Goal: Information Seeking & Learning: Find specific fact

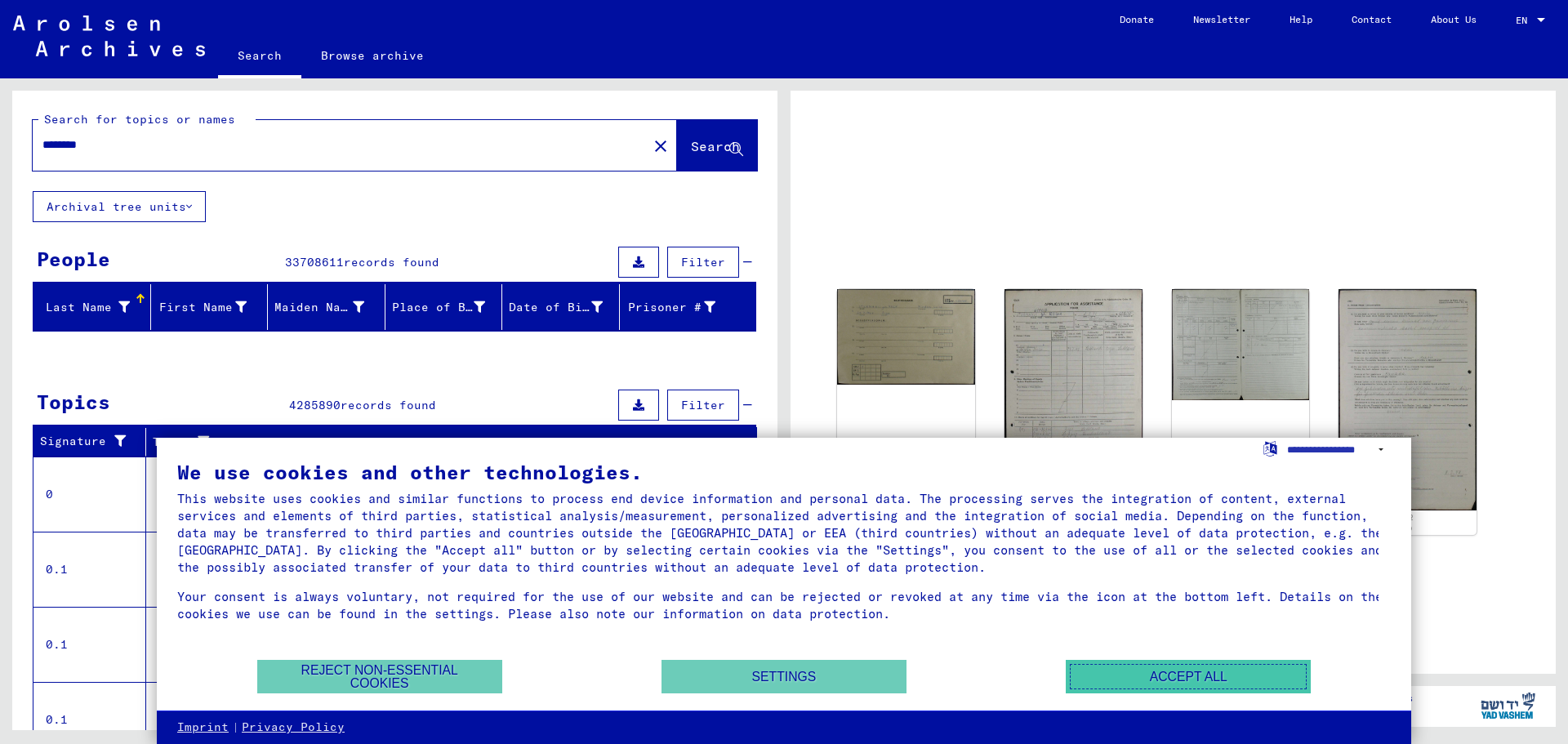
click at [1169, 672] on button "Accept all" at bounding box center [1188, 677] width 245 height 34
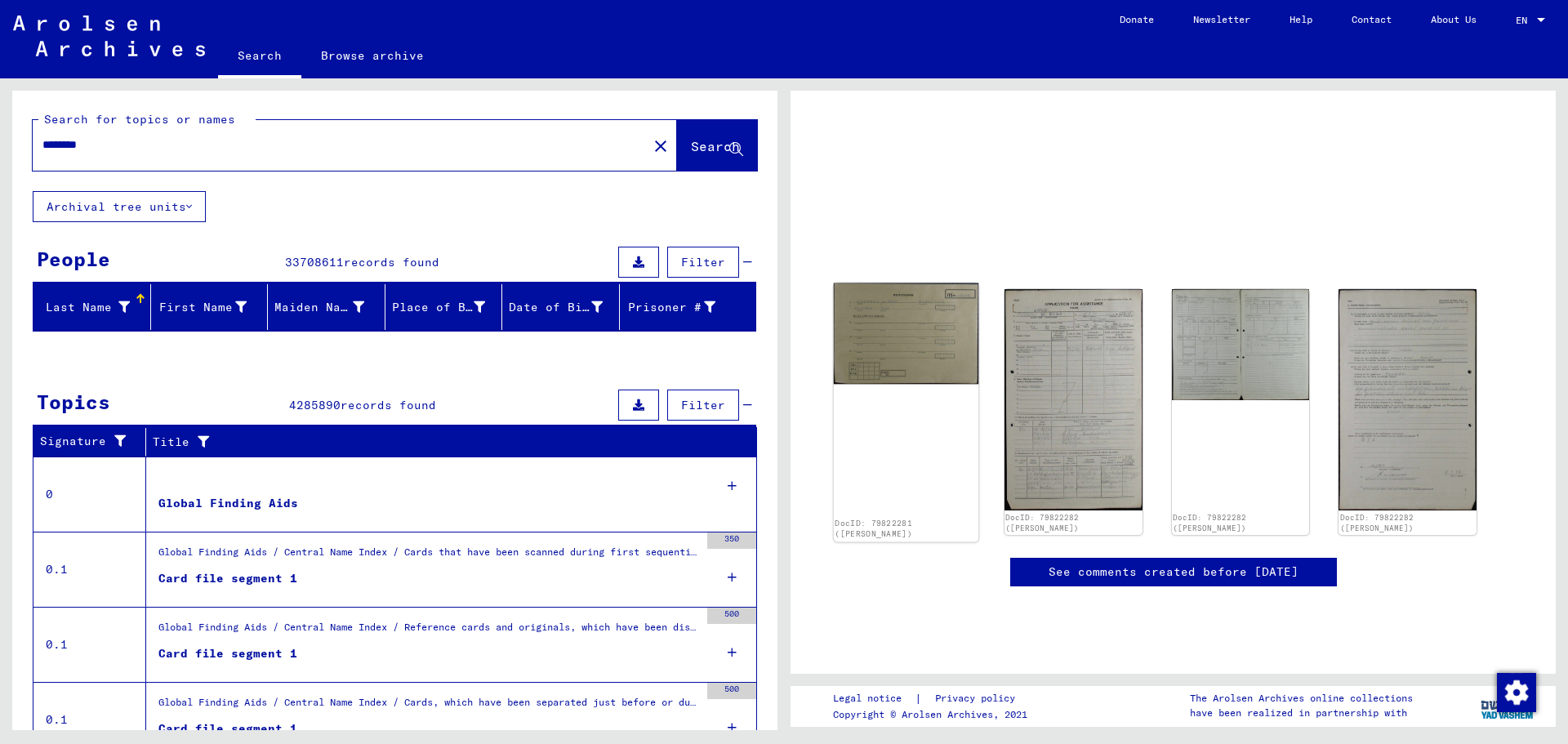
click at [896, 347] on img at bounding box center [906, 333] width 144 height 101
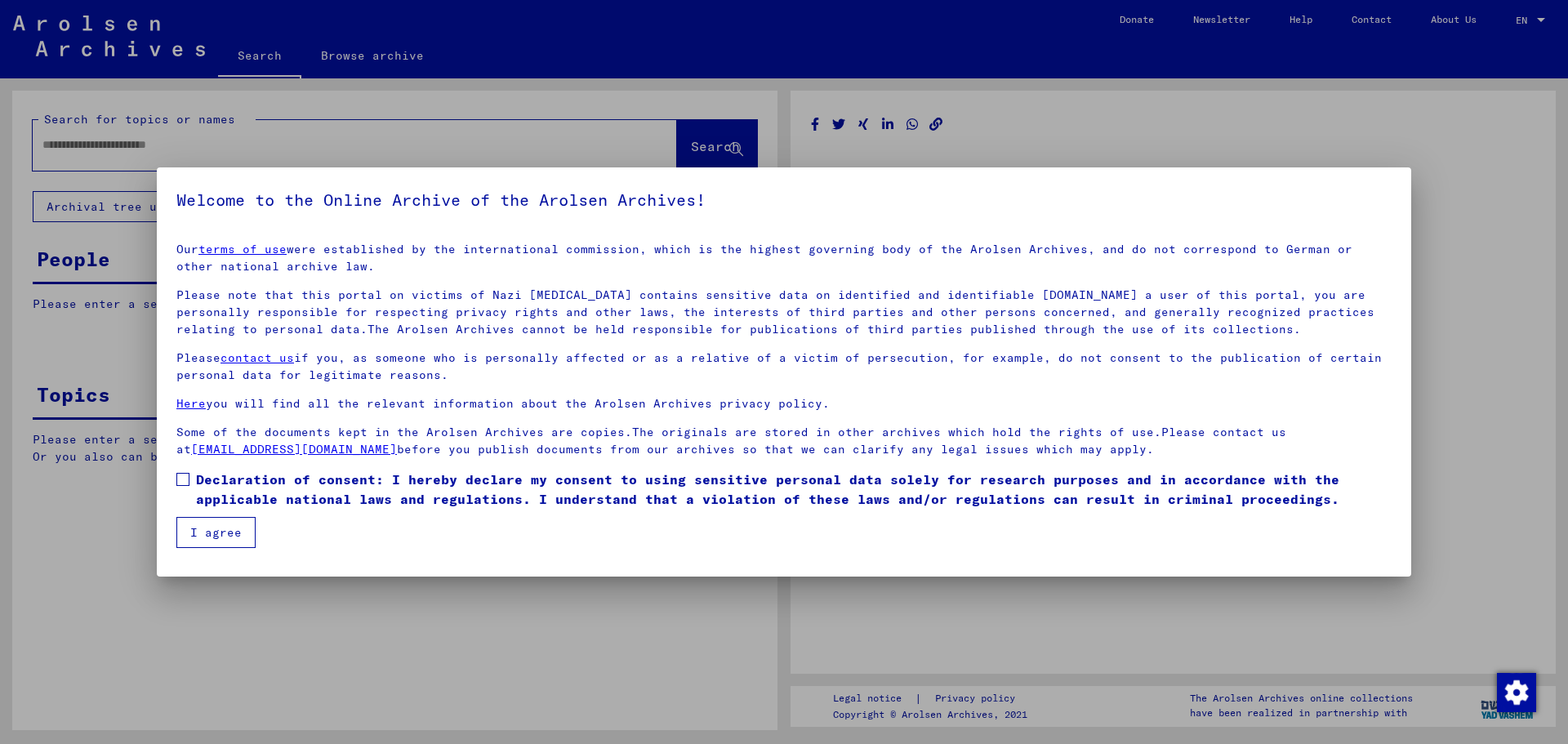
type input "********"
click at [897, 345] on div "Our terms of use were established by the international commission, which is the…" at bounding box center [784, 350] width 1216 height 218
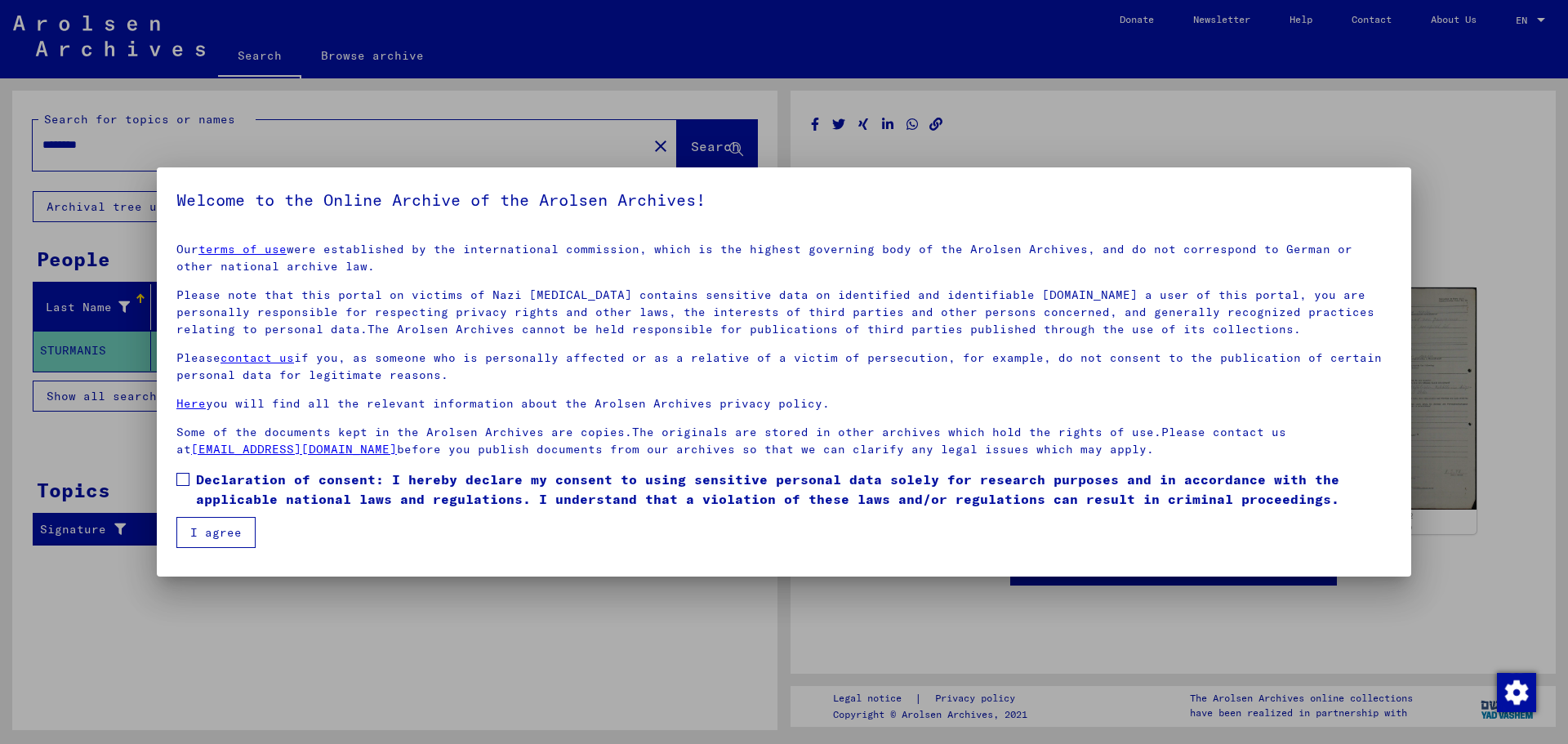
click at [184, 479] on span at bounding box center [183, 479] width 13 height 13
click at [214, 531] on button "I agree" at bounding box center [216, 533] width 79 height 31
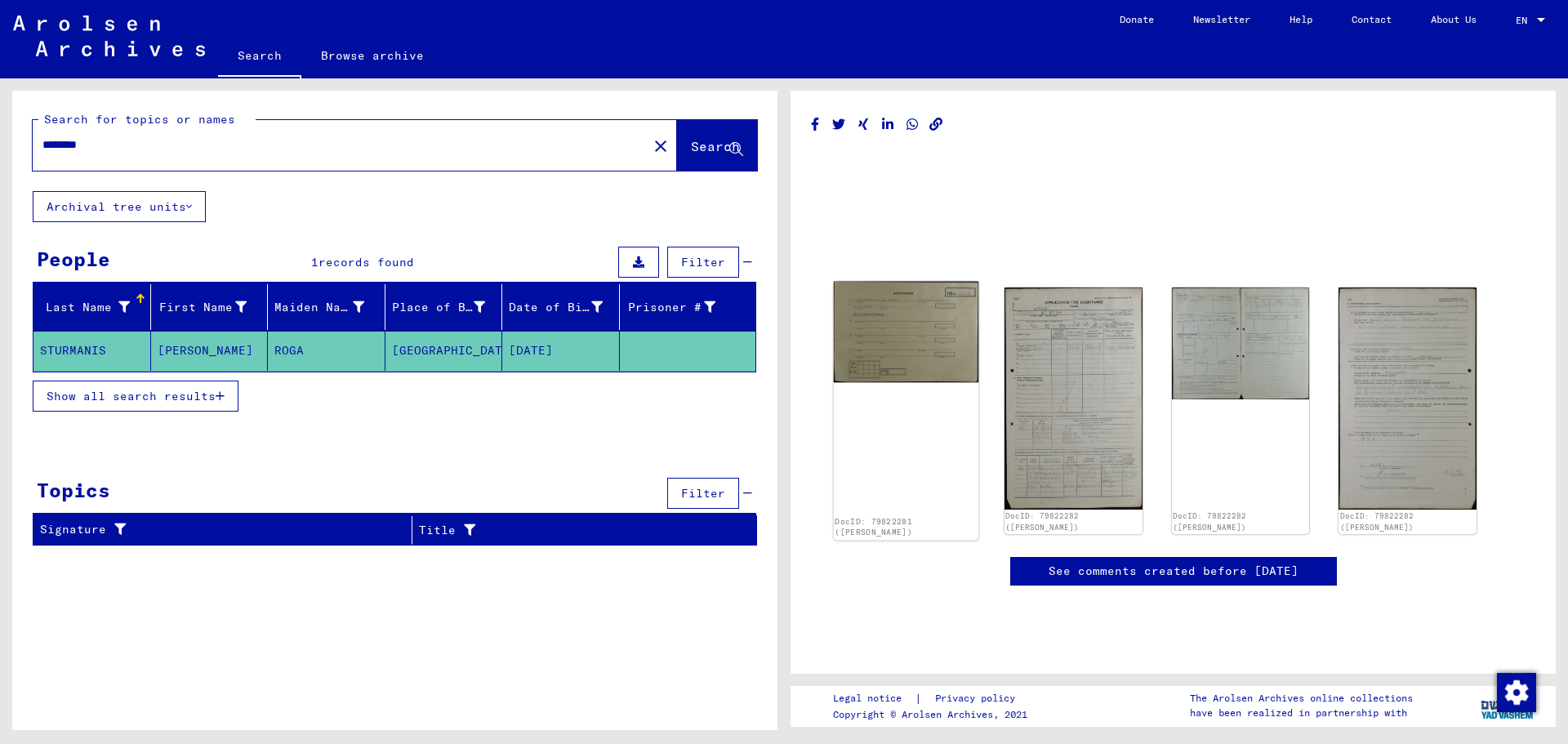
click at [888, 324] on img at bounding box center [906, 332] width 144 height 101
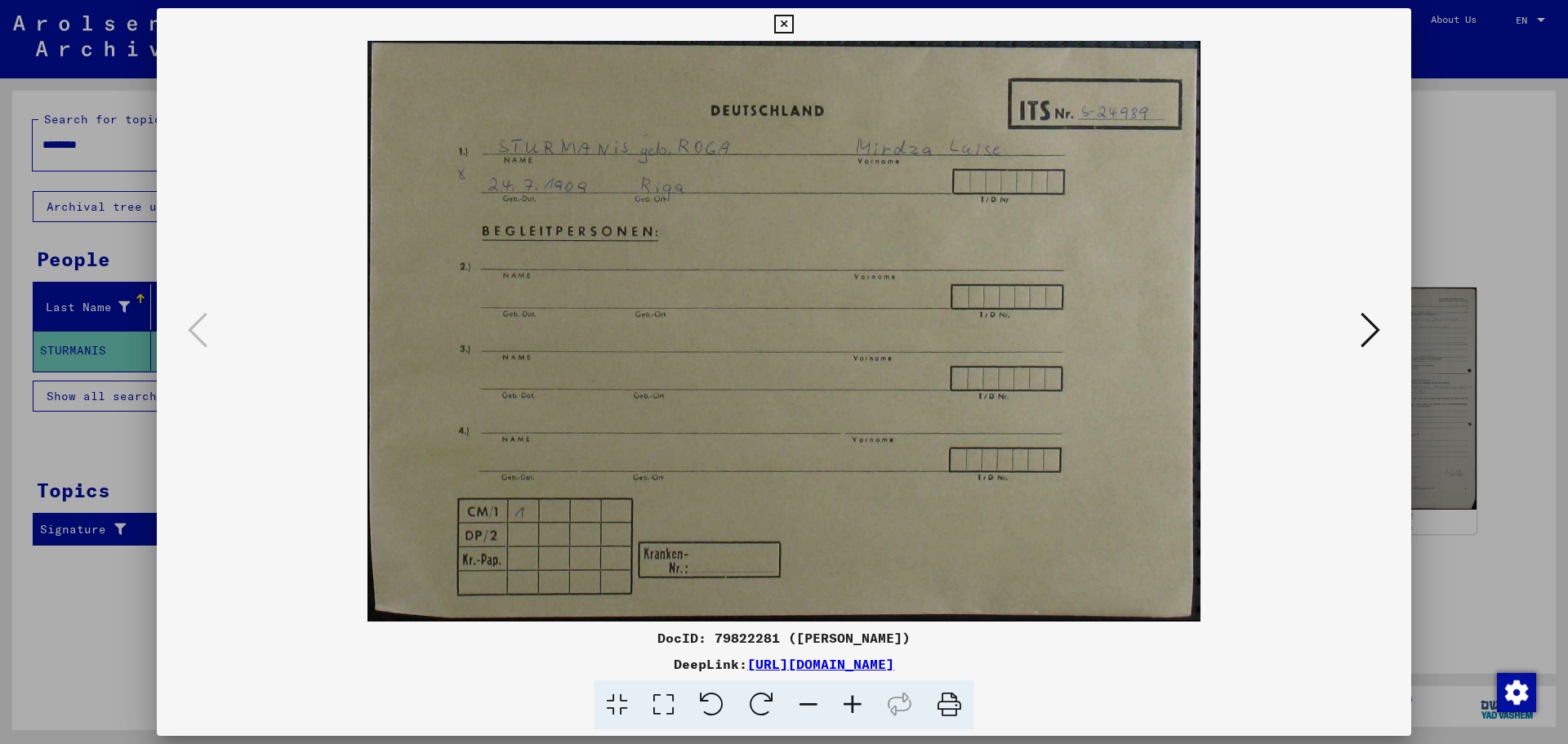
click at [1370, 334] on icon at bounding box center [1371, 330] width 20 height 39
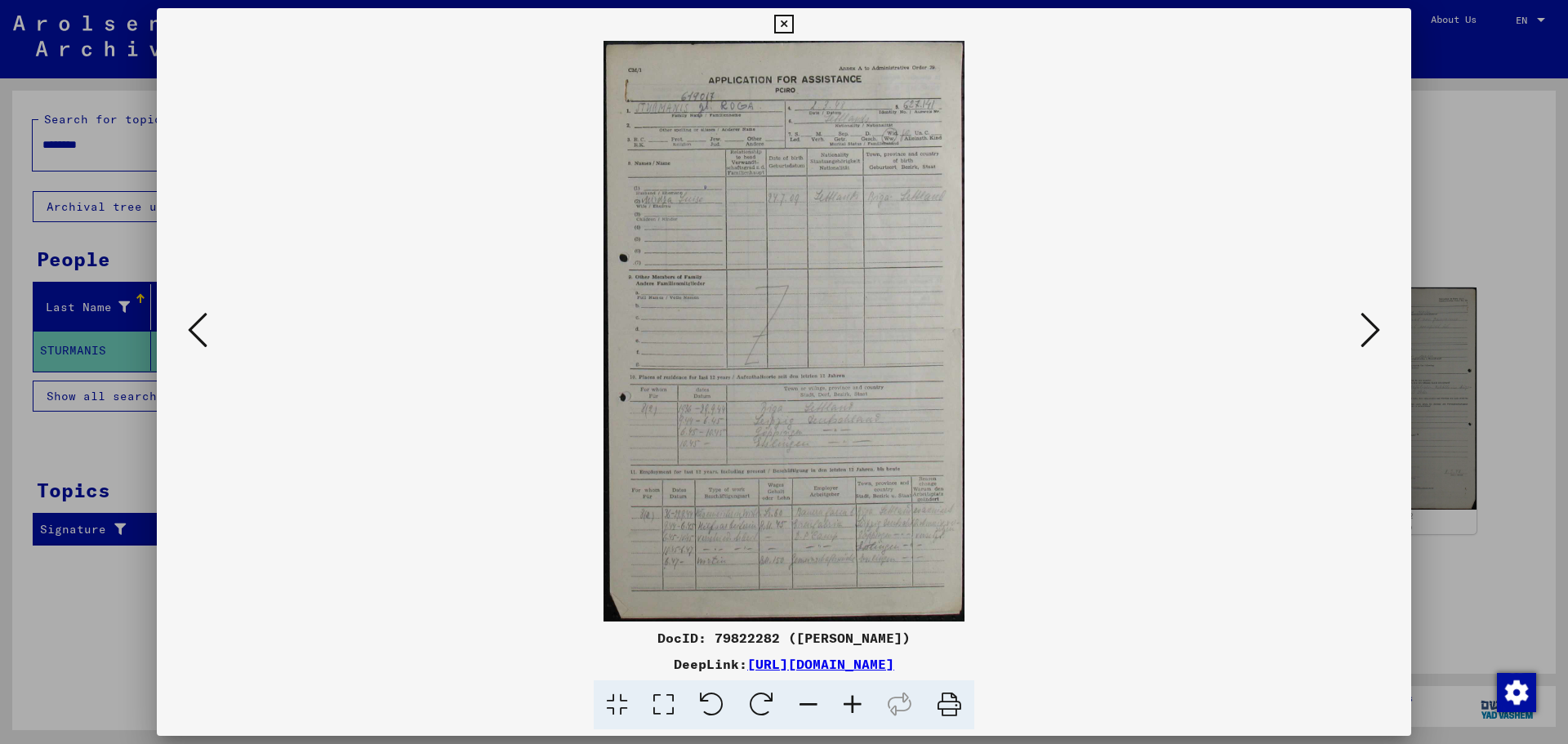
click at [854, 707] on icon at bounding box center [852, 706] width 44 height 50
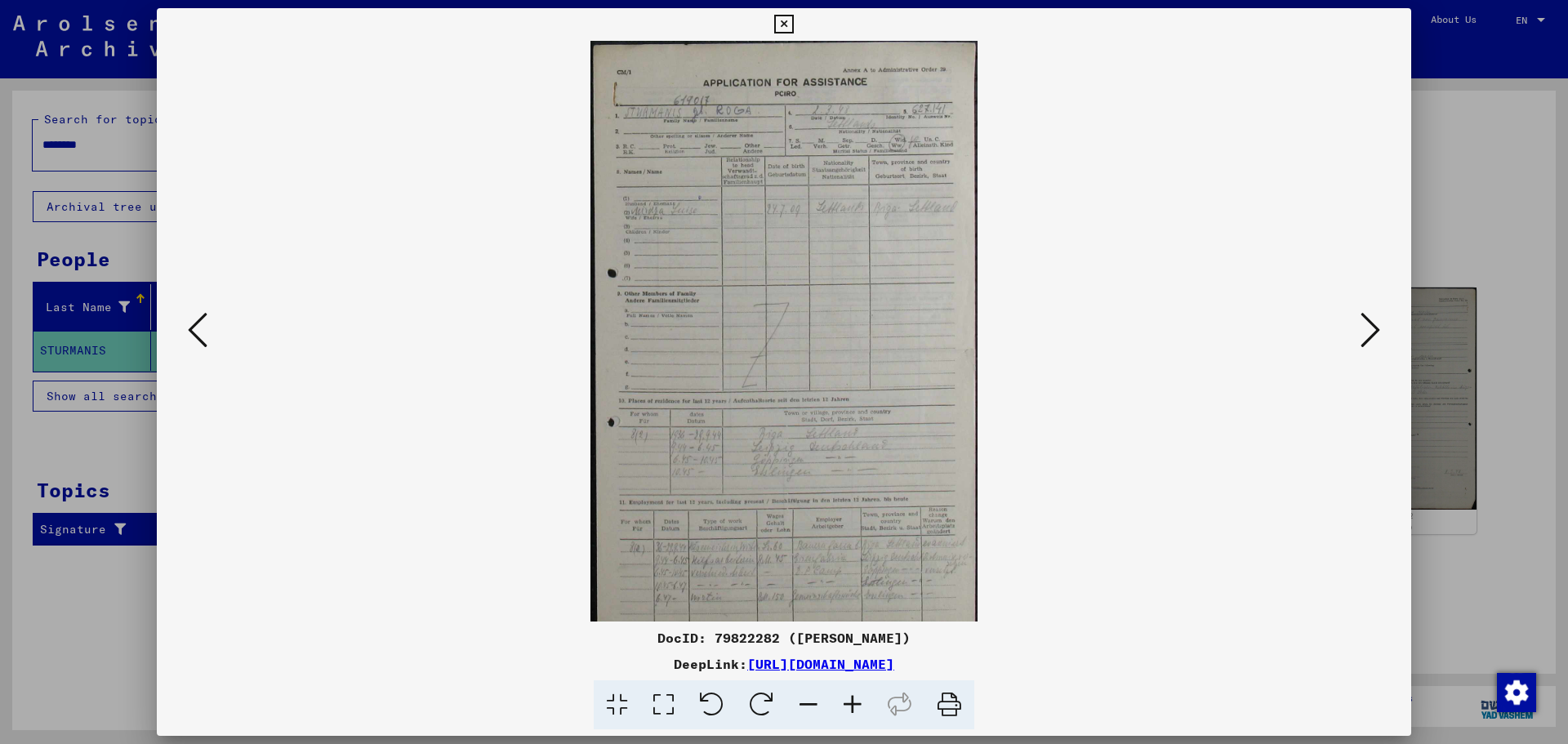
click at [854, 707] on icon at bounding box center [852, 706] width 44 height 50
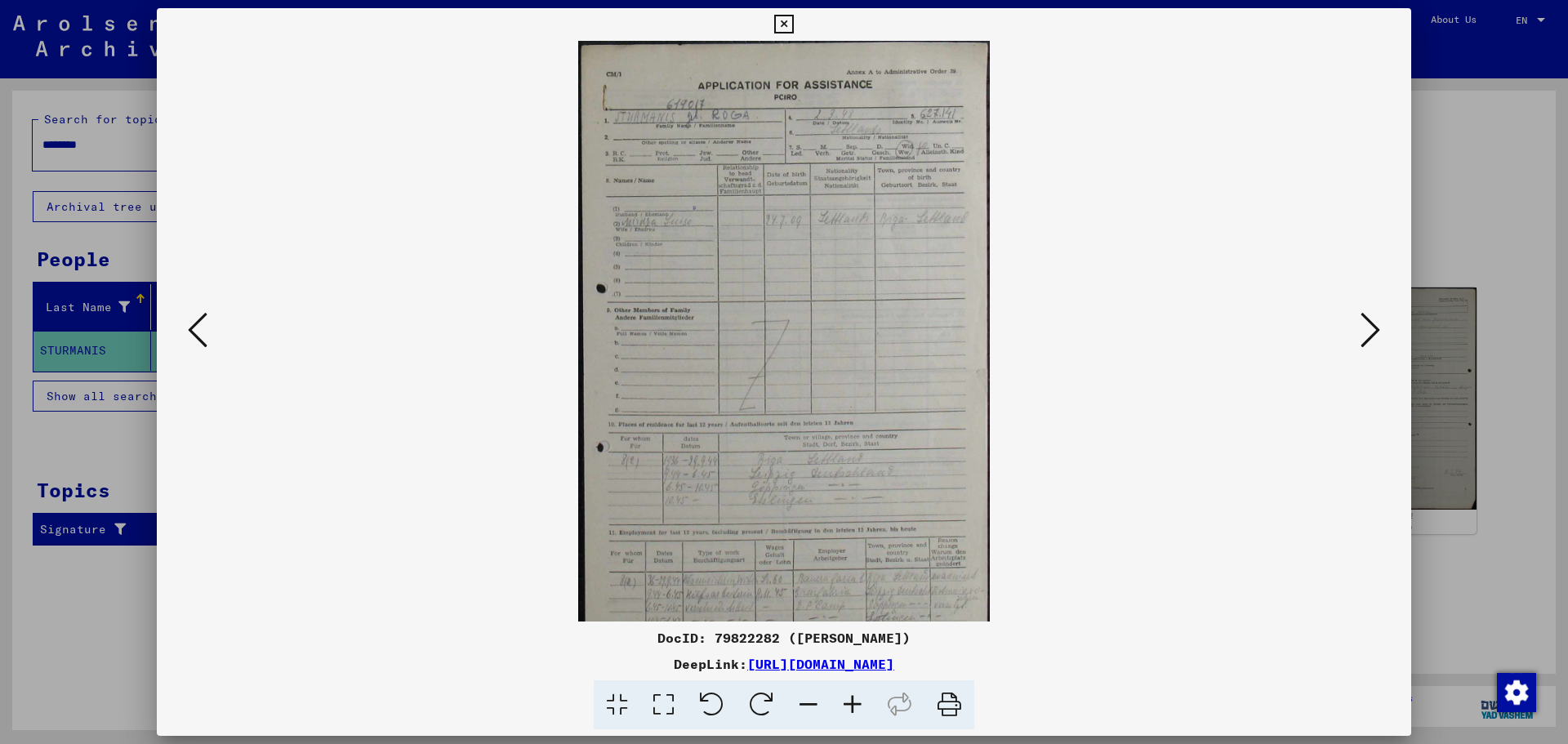
click at [855, 707] on icon at bounding box center [852, 706] width 44 height 50
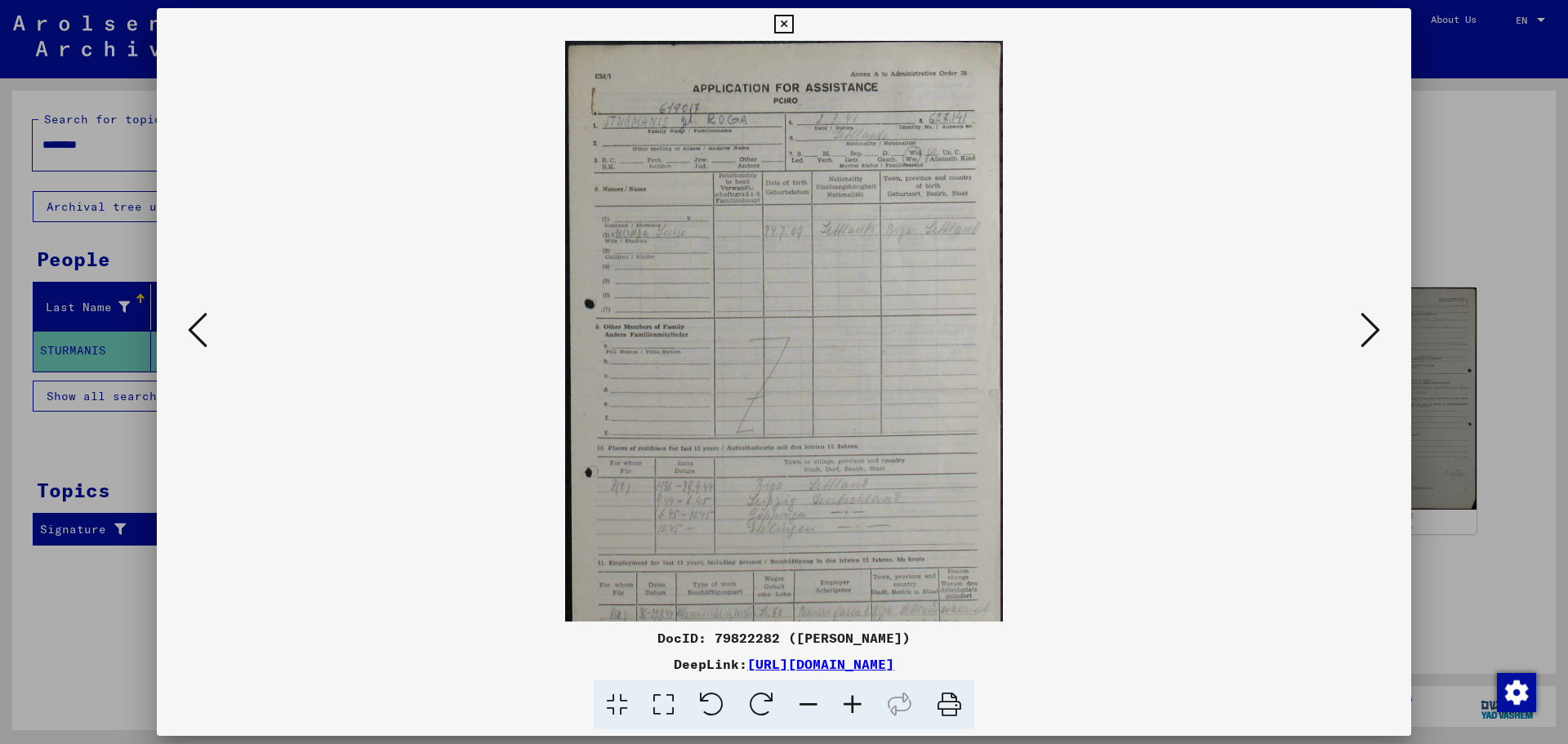
click at [855, 707] on icon at bounding box center [852, 706] width 44 height 50
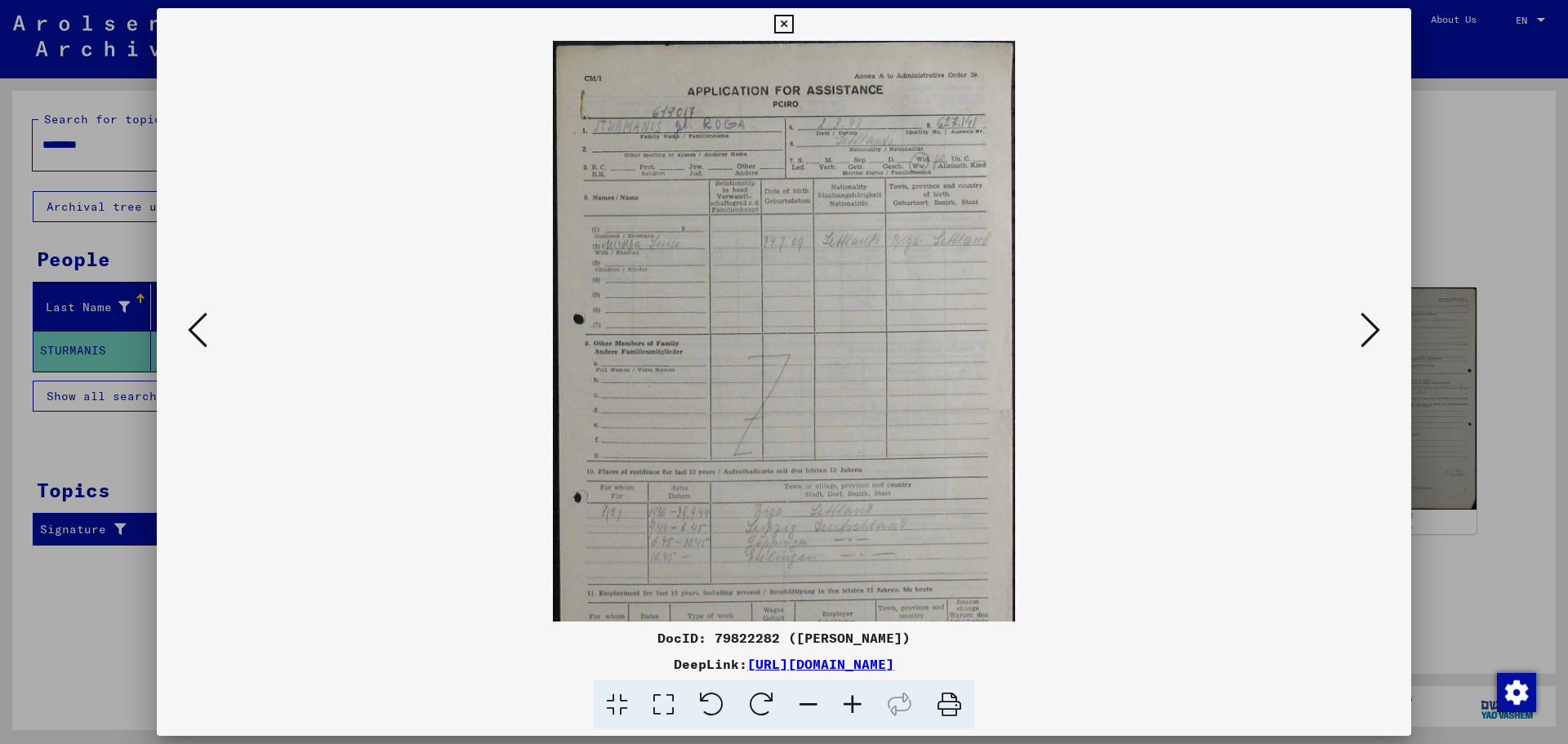
click at [855, 707] on icon at bounding box center [852, 706] width 44 height 50
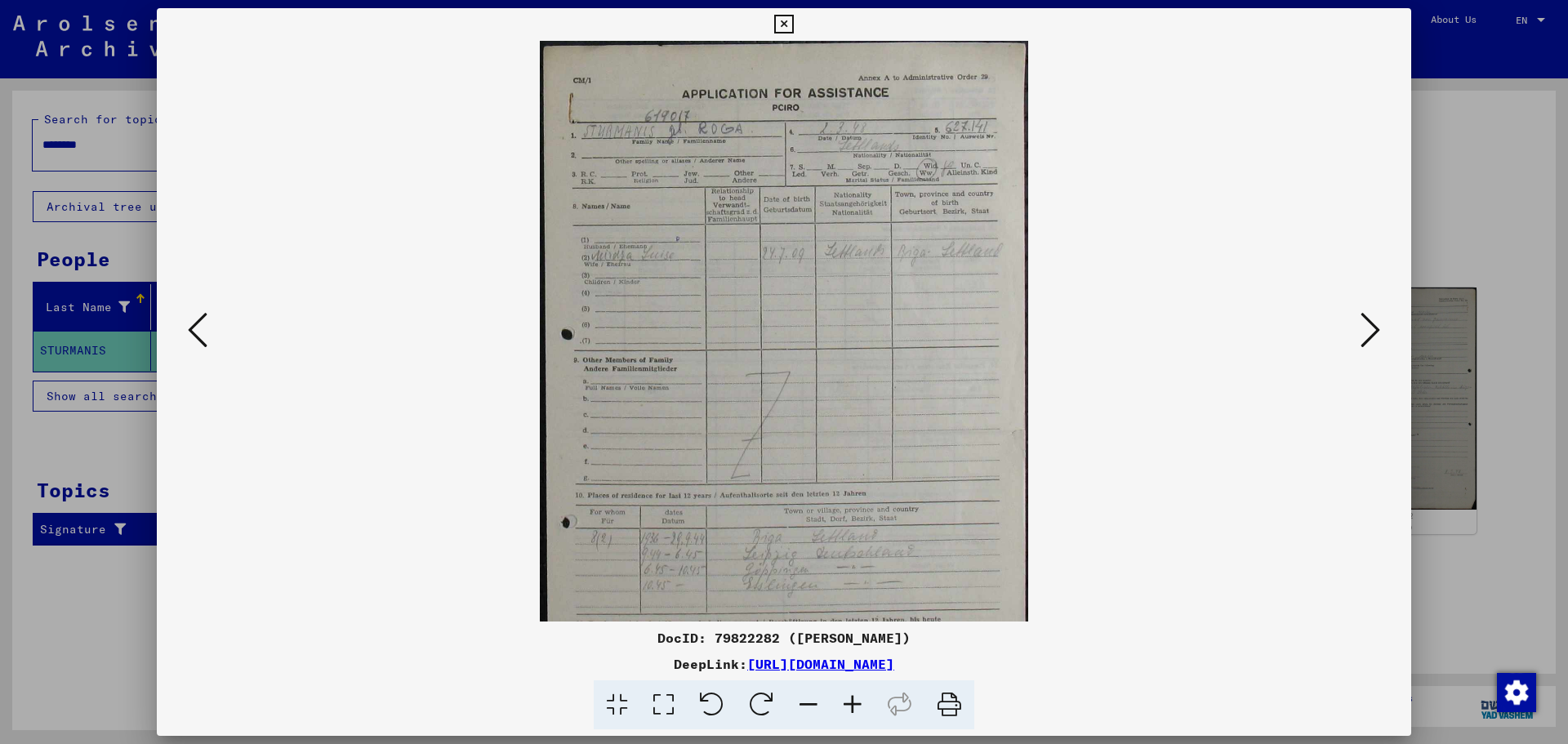
click at [855, 707] on icon at bounding box center [852, 706] width 44 height 50
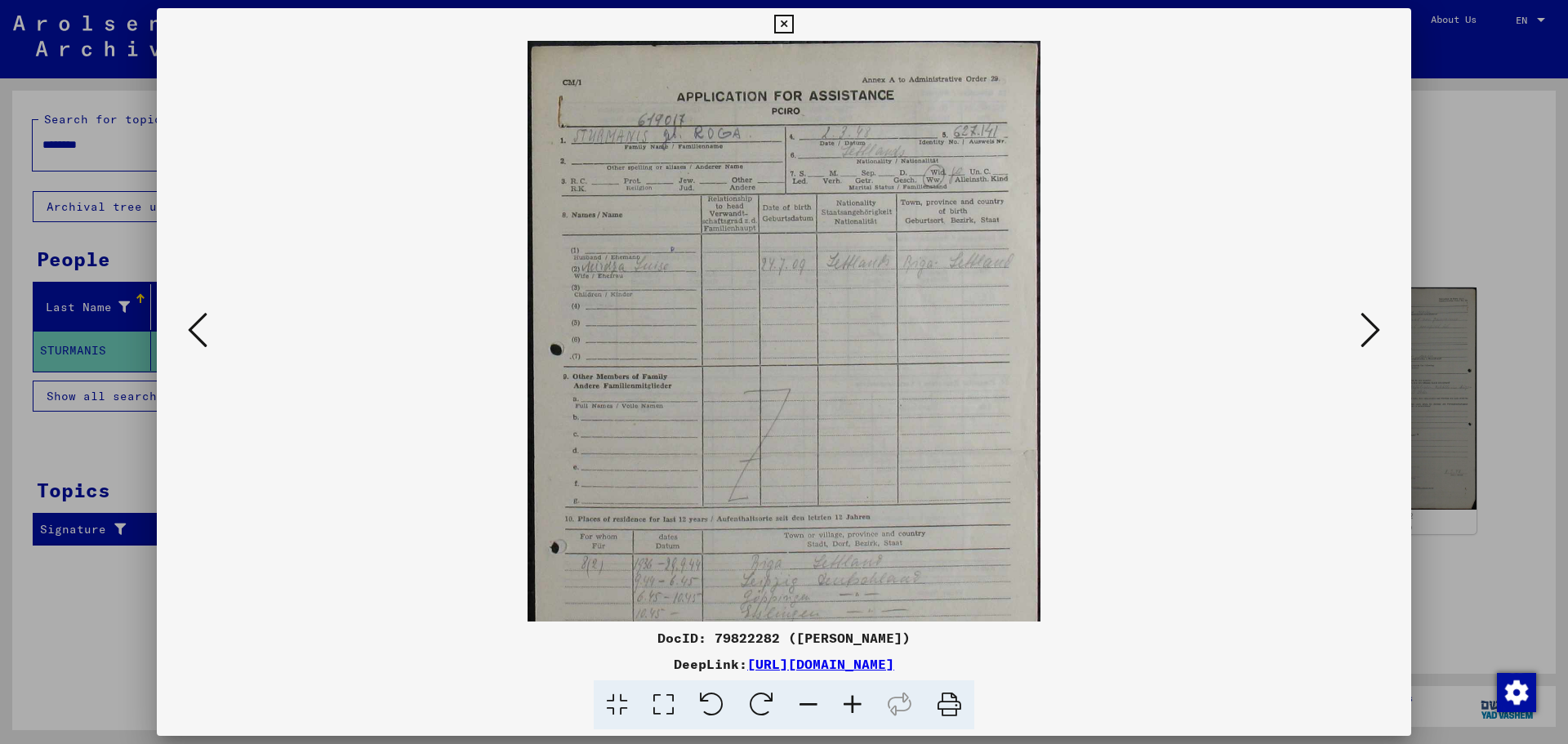
click at [855, 707] on icon at bounding box center [852, 706] width 44 height 50
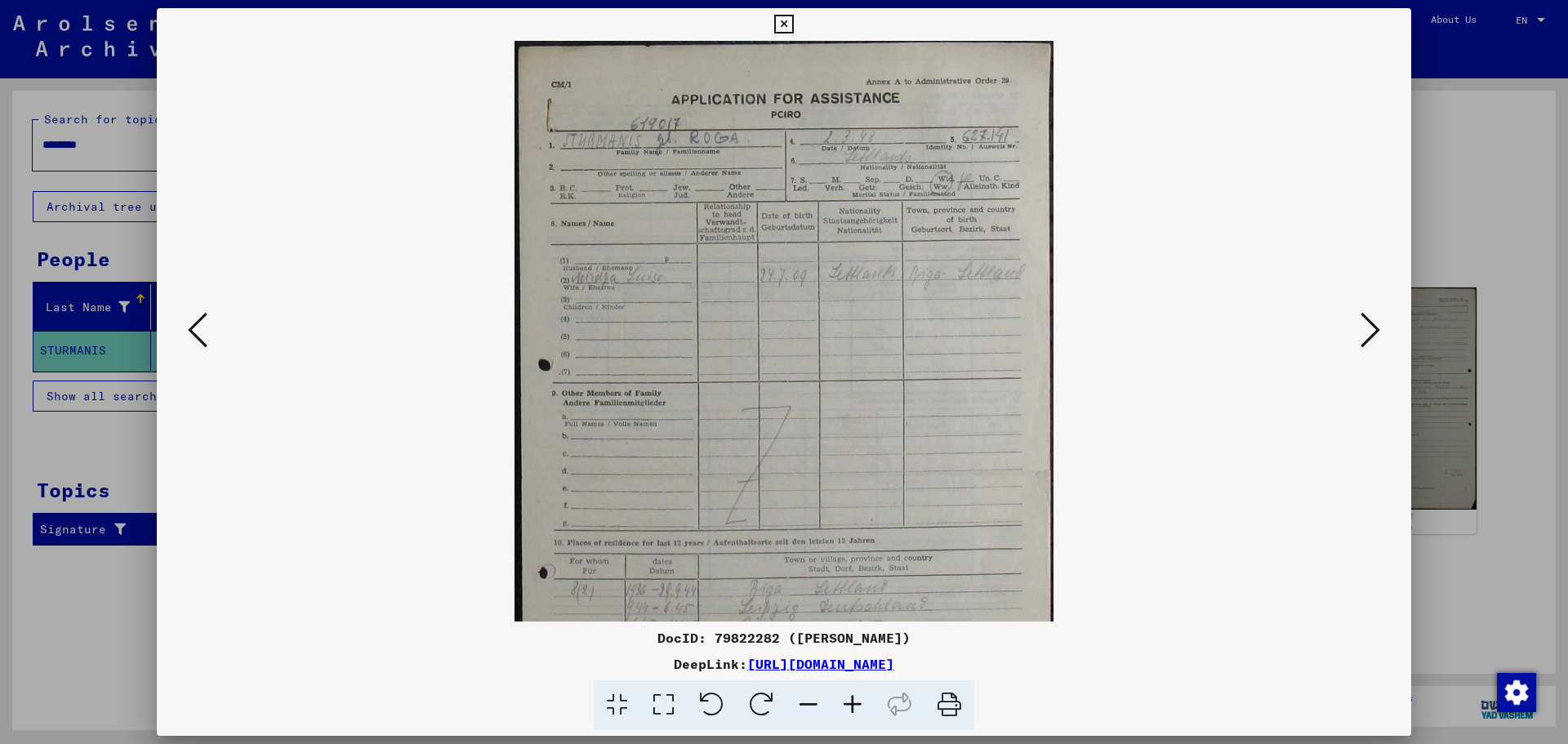
click at [855, 707] on icon at bounding box center [852, 706] width 44 height 50
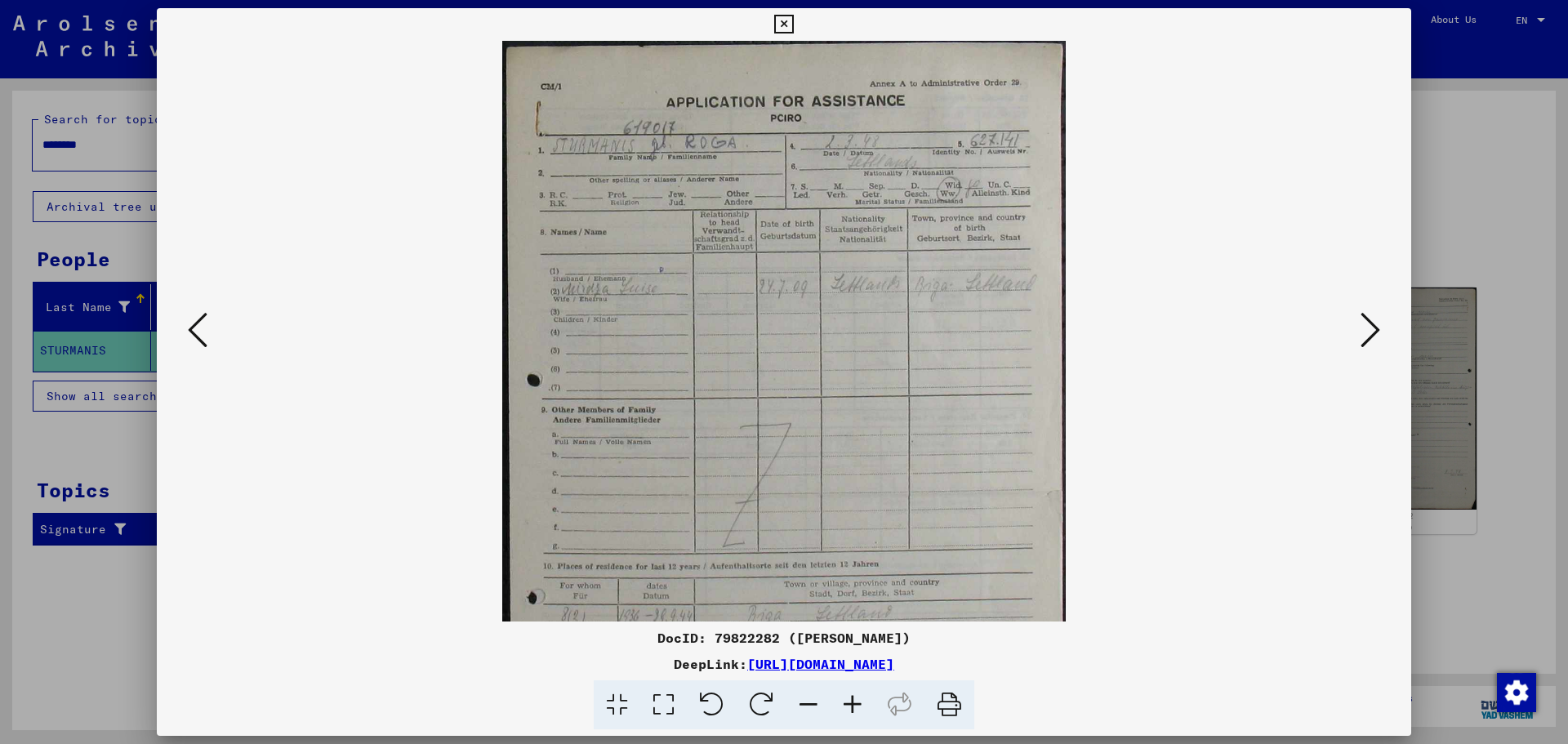
click at [855, 707] on icon at bounding box center [852, 706] width 44 height 50
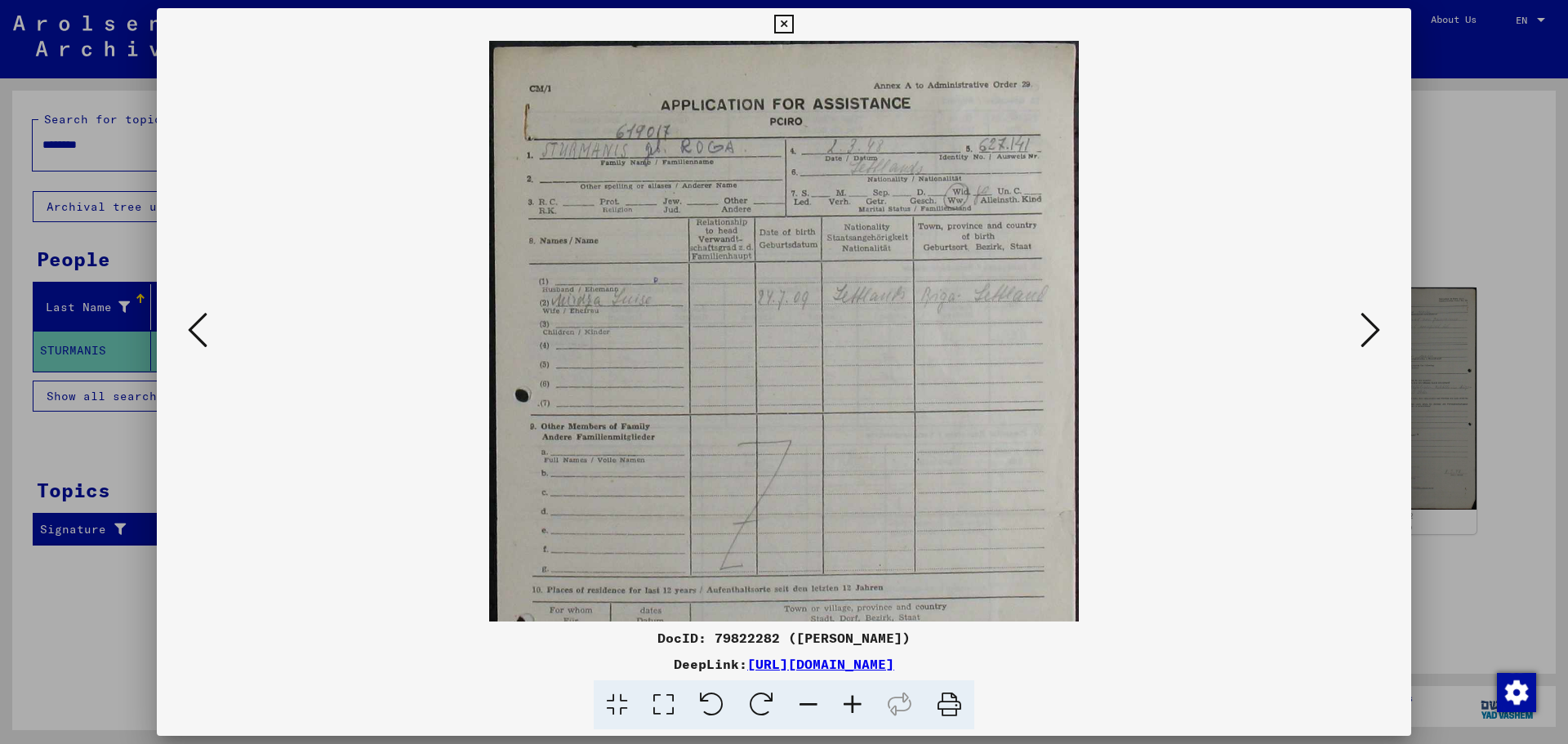
click at [855, 707] on icon at bounding box center [852, 706] width 44 height 50
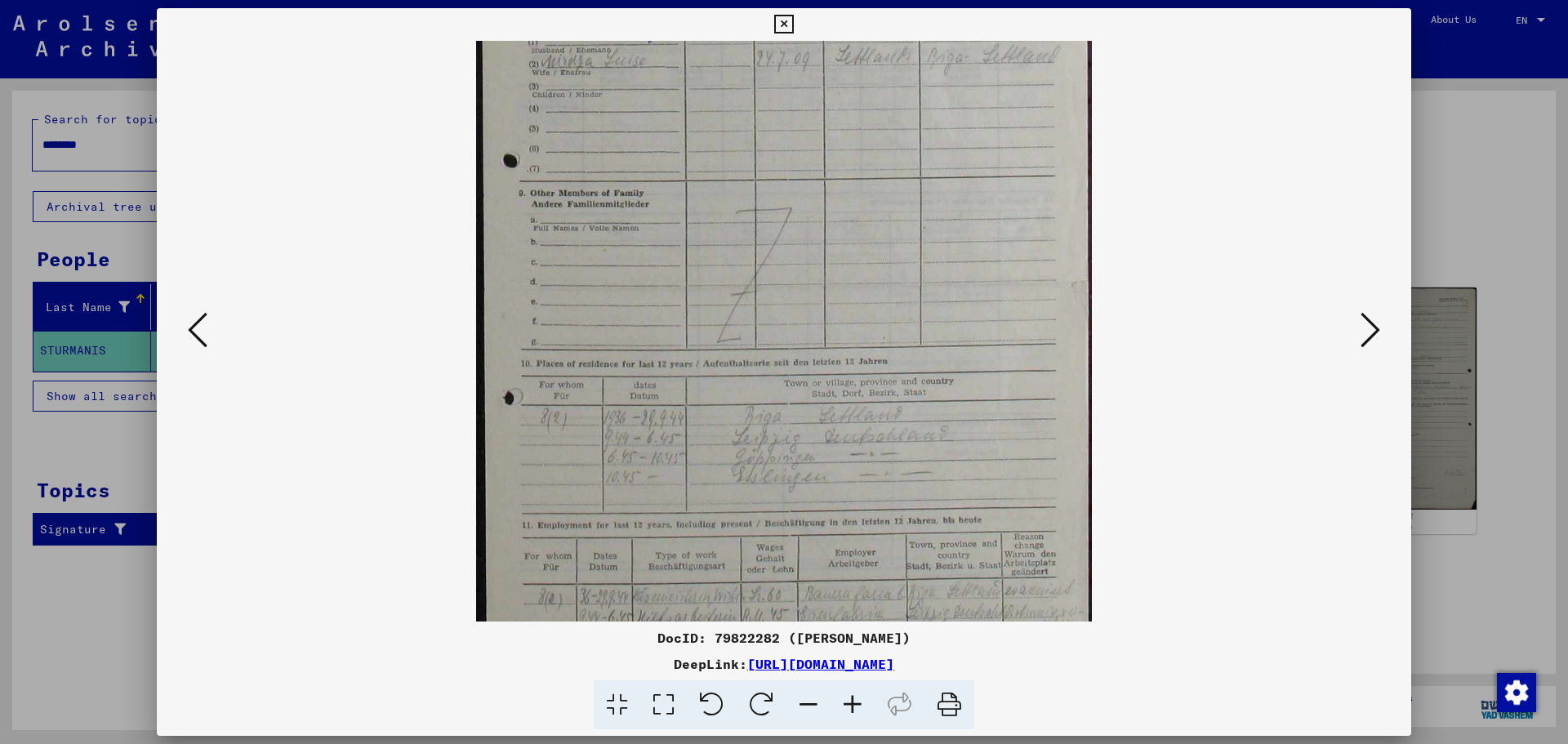
drag, startPoint x: 884, startPoint y: 488, endPoint x: 887, endPoint y: 251, distance: 237.0
click at [887, 251] on img at bounding box center [784, 285] width 615 height 989
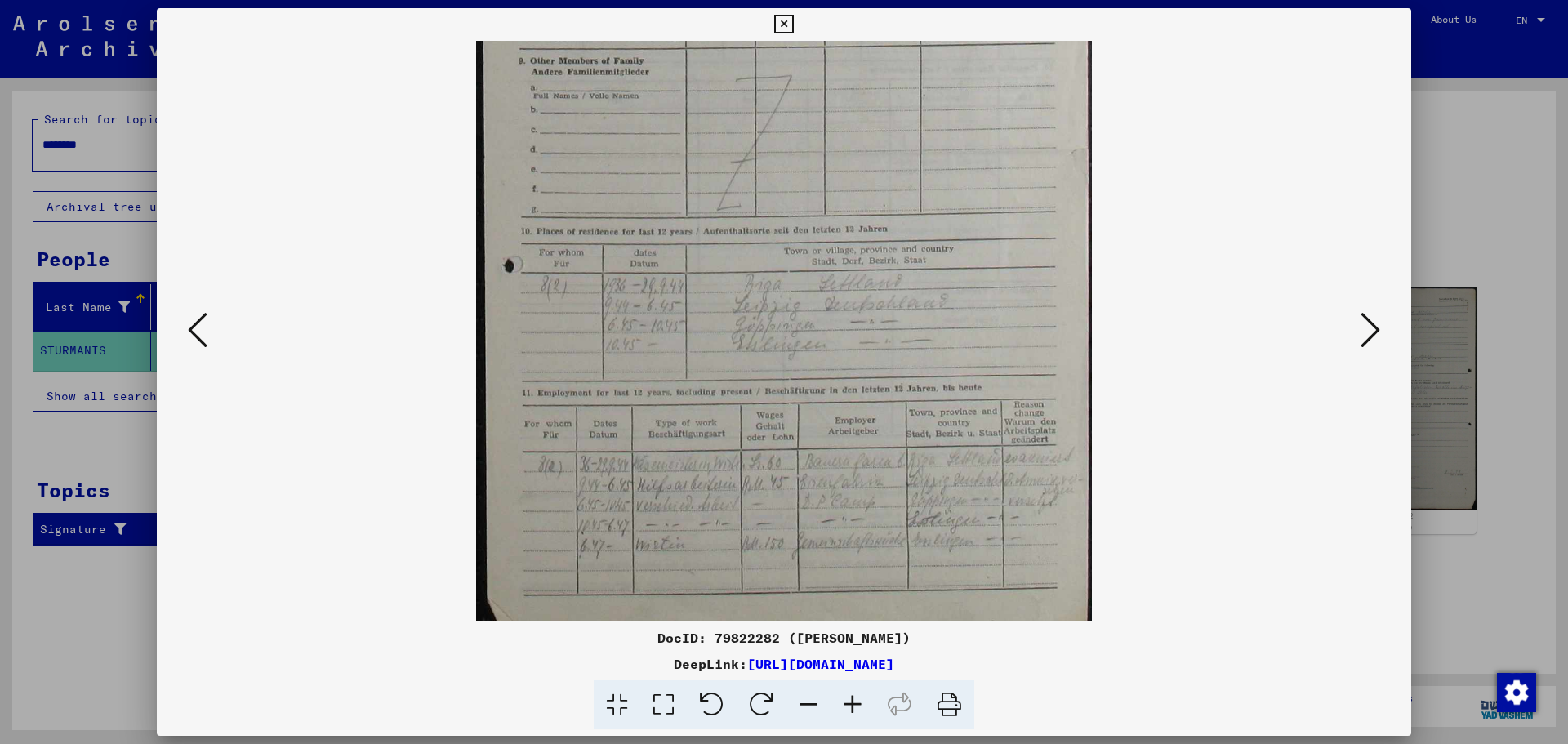
scroll to position [384, 0]
drag, startPoint x: 919, startPoint y: 492, endPoint x: 924, endPoint y: 364, distance: 128.1
click at [924, 364] on img at bounding box center [784, 151] width 615 height 989
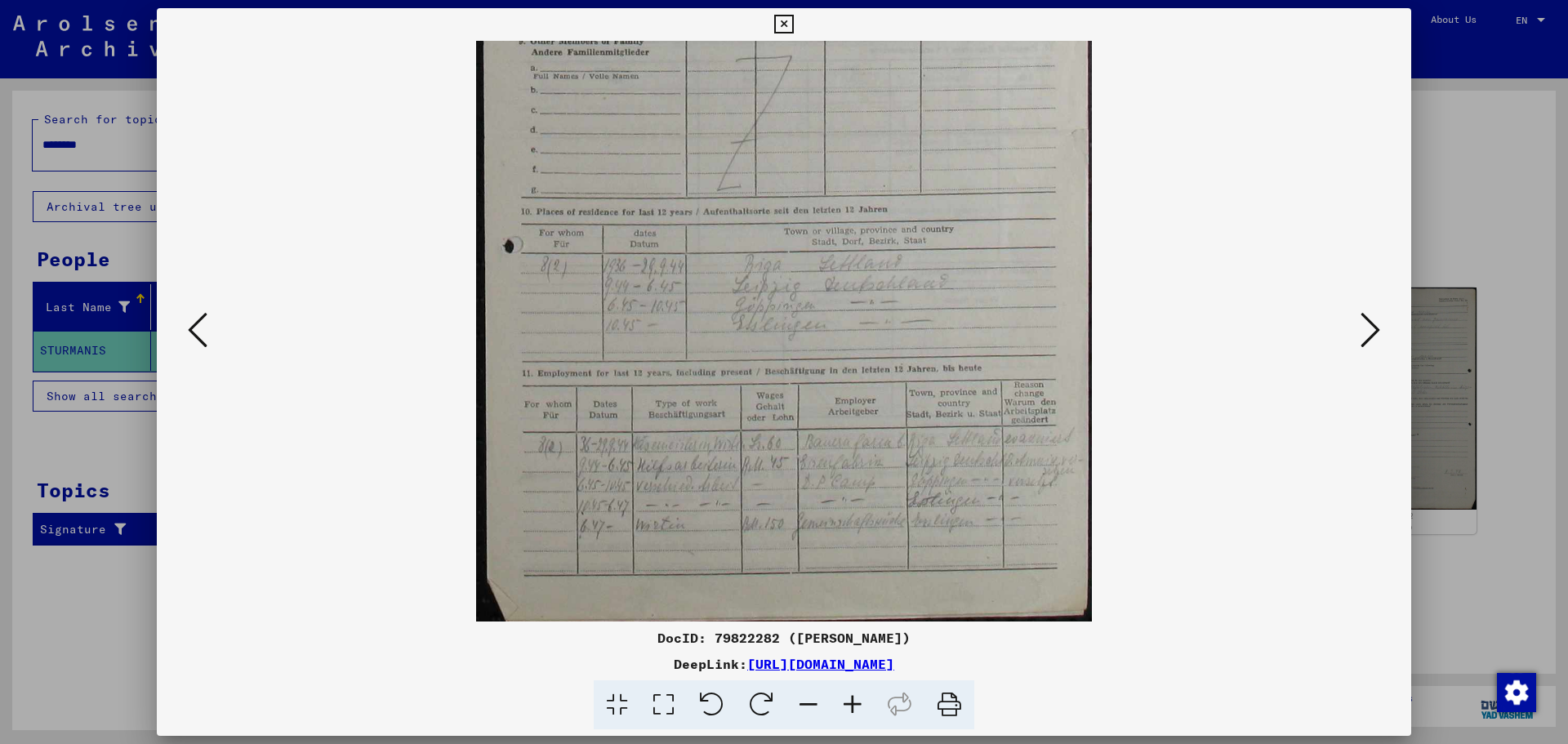
scroll to position [409, 0]
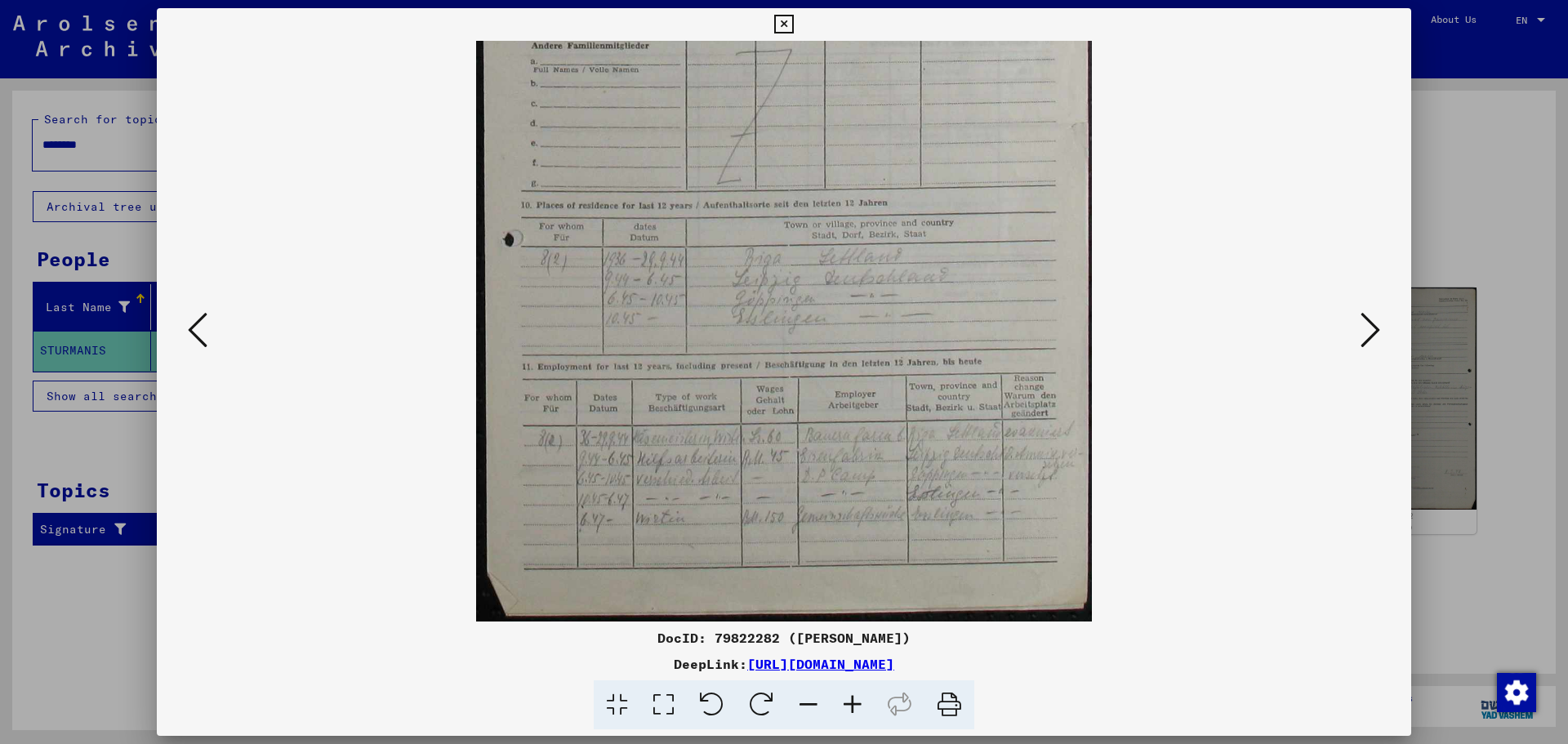
drag, startPoint x: 990, startPoint y: 368, endPoint x: 1006, endPoint y: 271, distance: 98.3
click at [1006, 271] on img at bounding box center [784, 127] width 615 height 989
click at [1373, 327] on icon at bounding box center [1371, 330] width 20 height 39
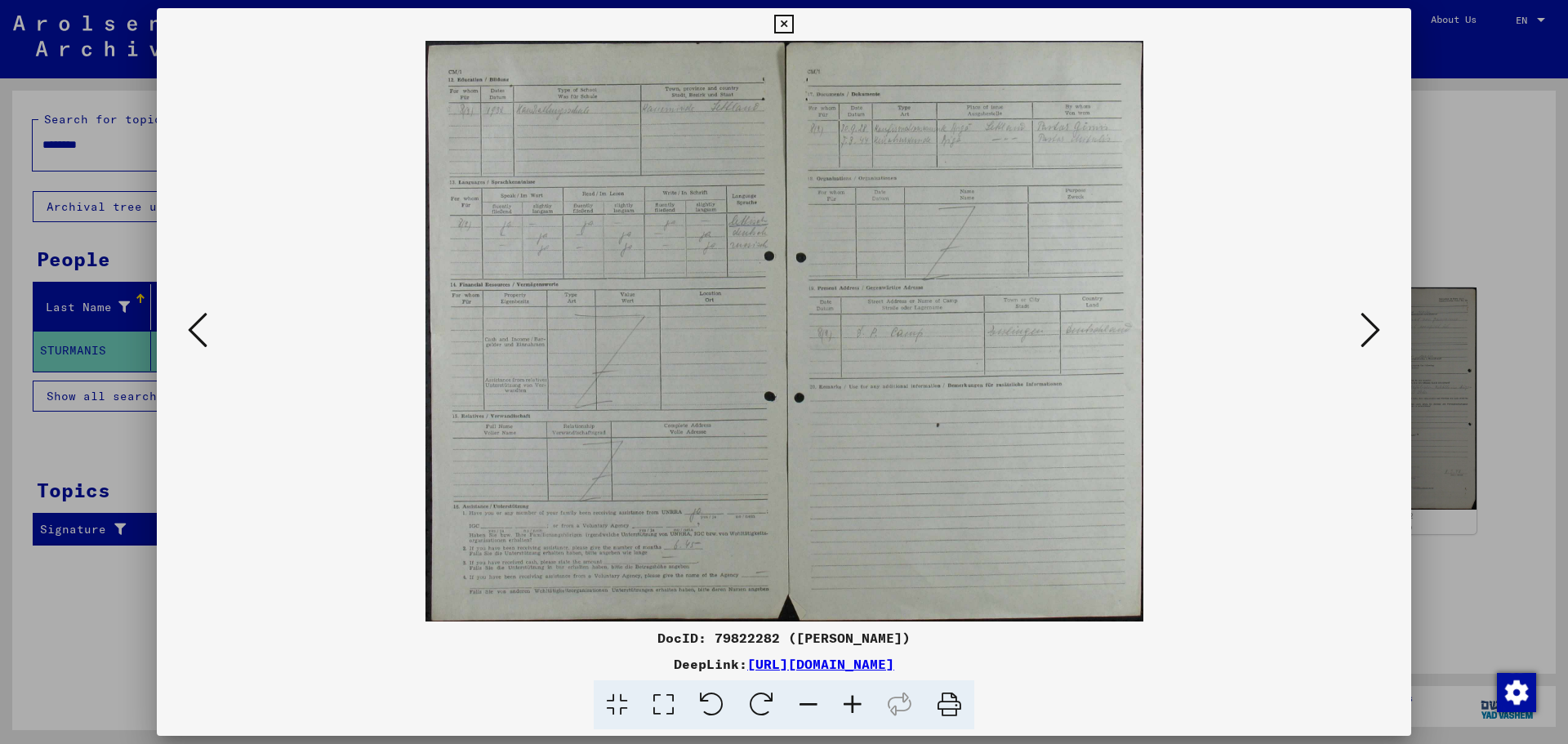
click at [854, 703] on icon at bounding box center [852, 706] width 44 height 50
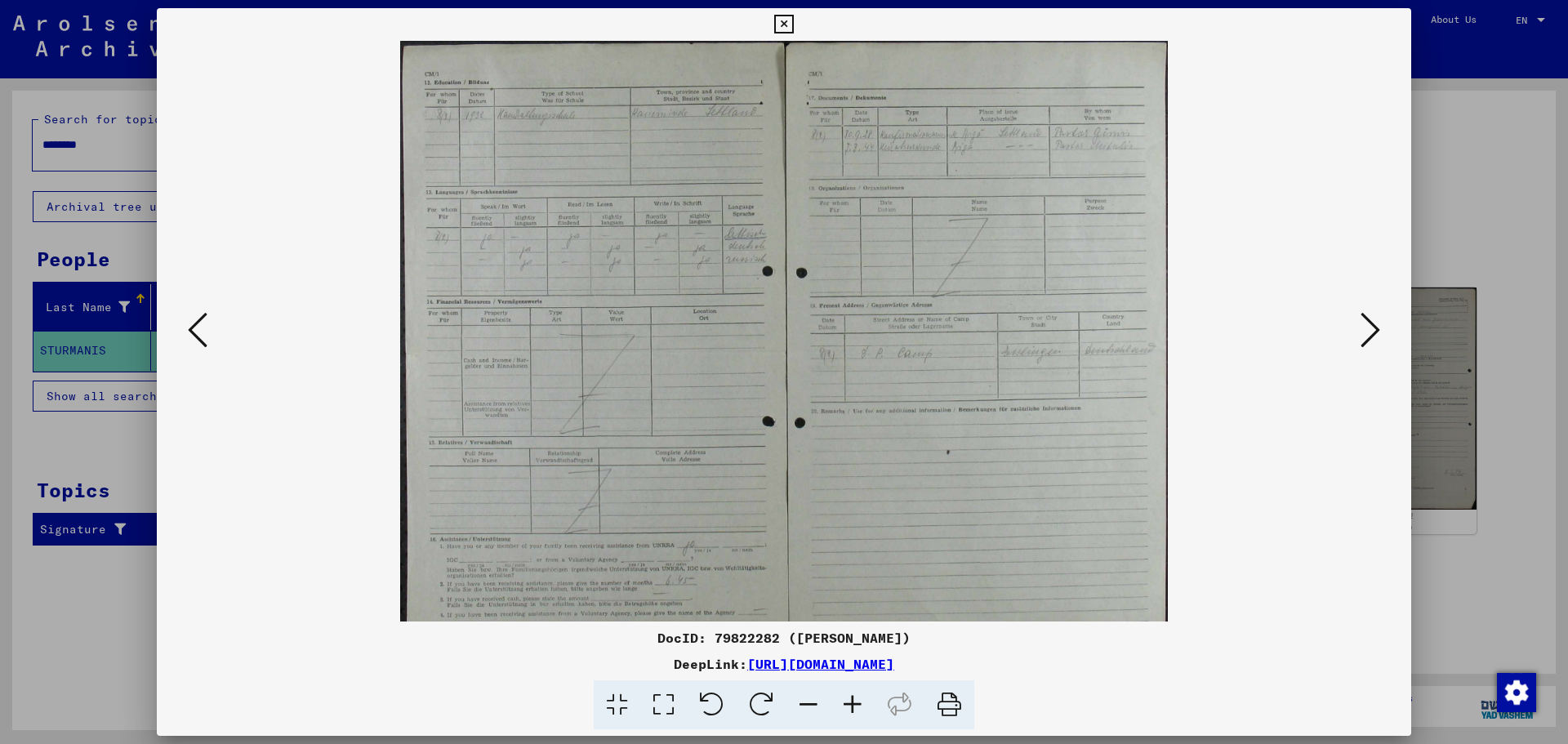
click at [854, 703] on icon at bounding box center [852, 706] width 44 height 50
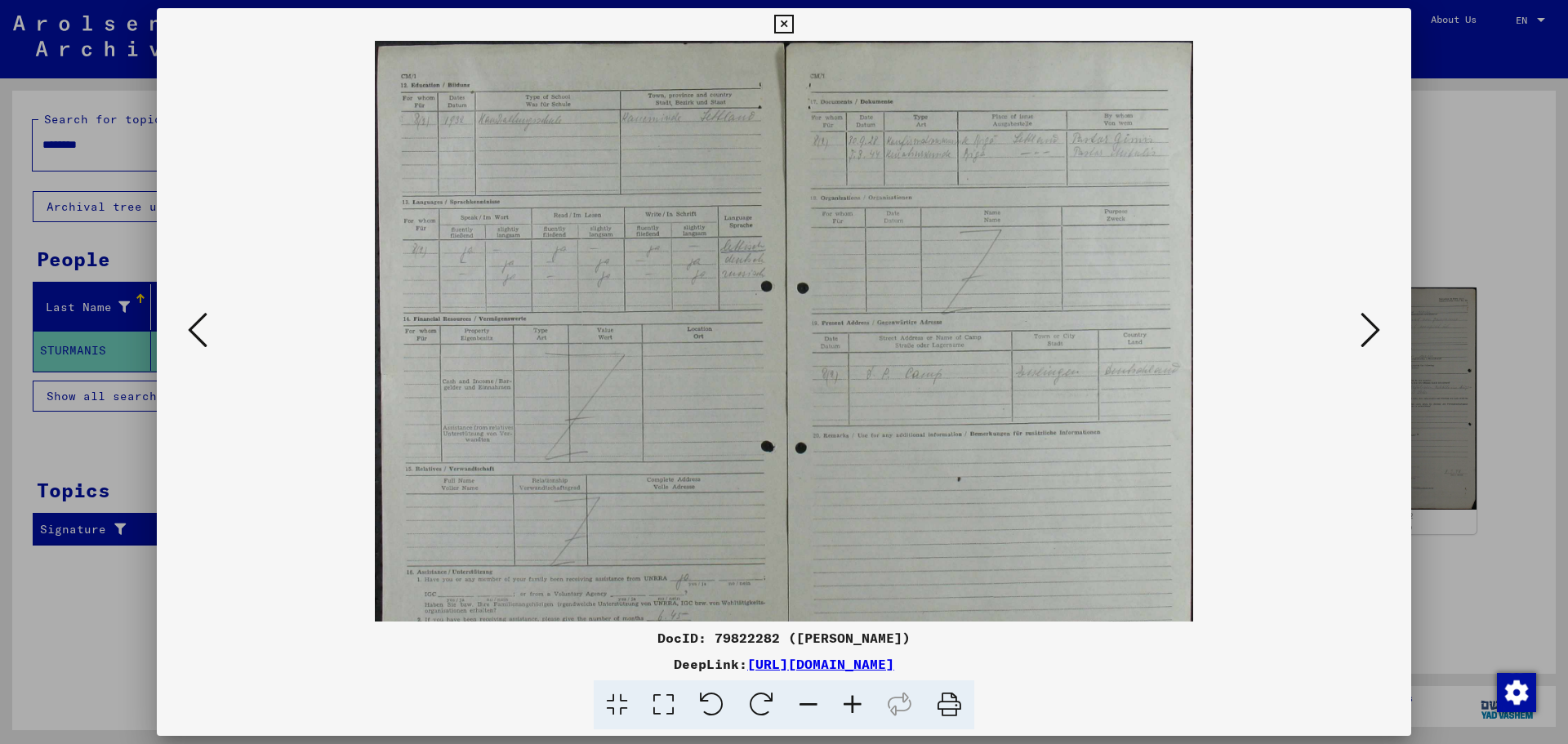
click at [854, 703] on icon at bounding box center [852, 706] width 44 height 50
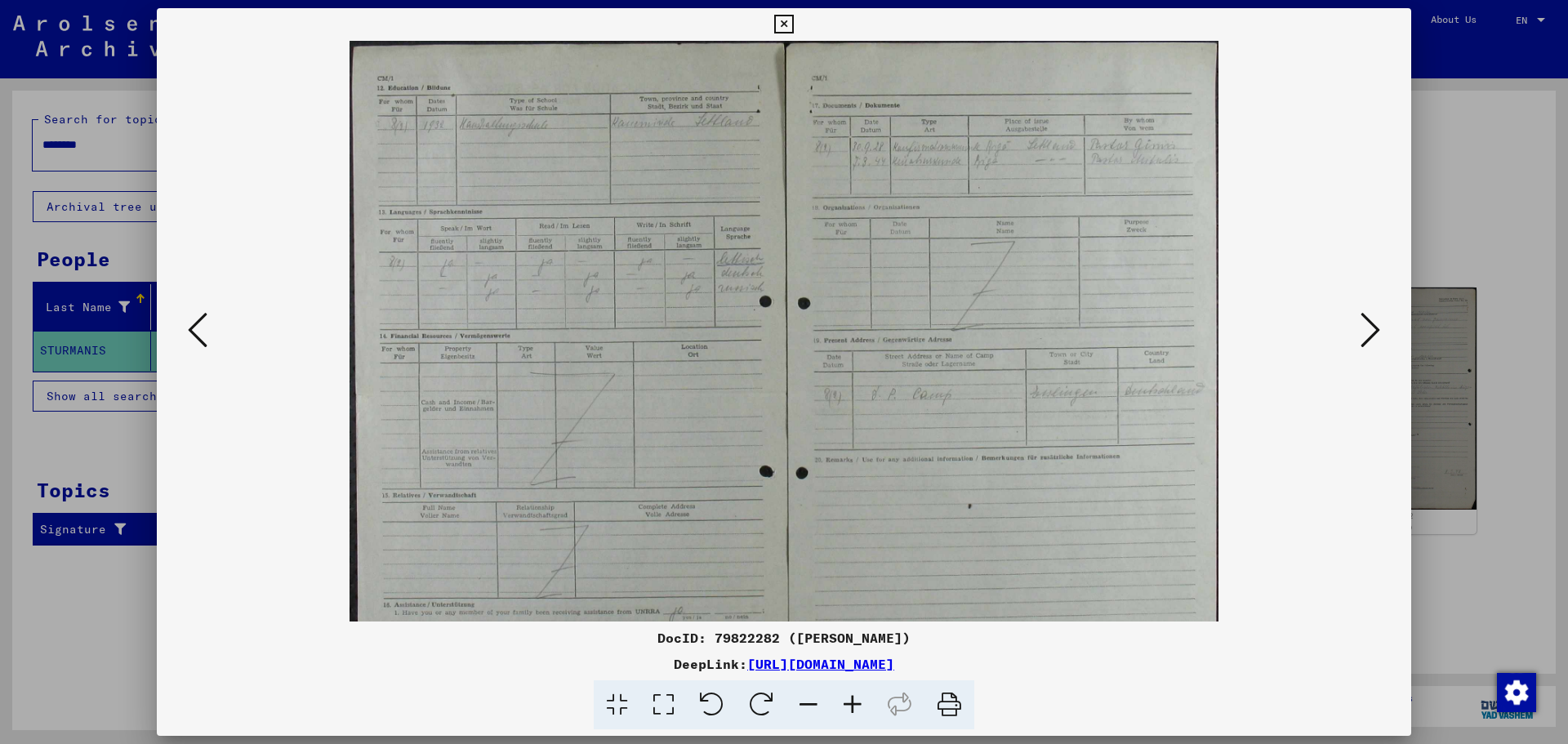
click at [854, 703] on icon at bounding box center [852, 706] width 44 height 50
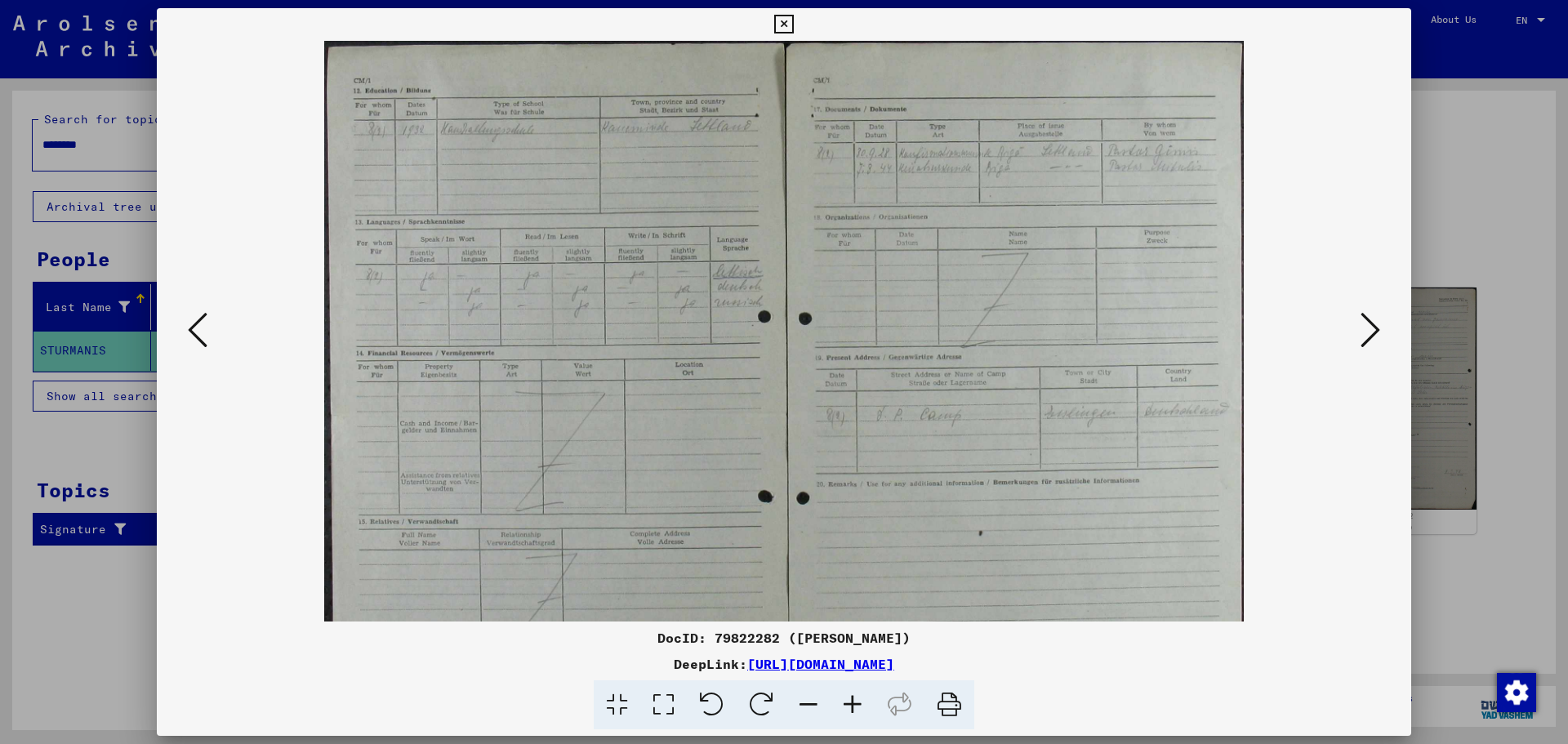
click at [854, 703] on icon at bounding box center [852, 706] width 44 height 50
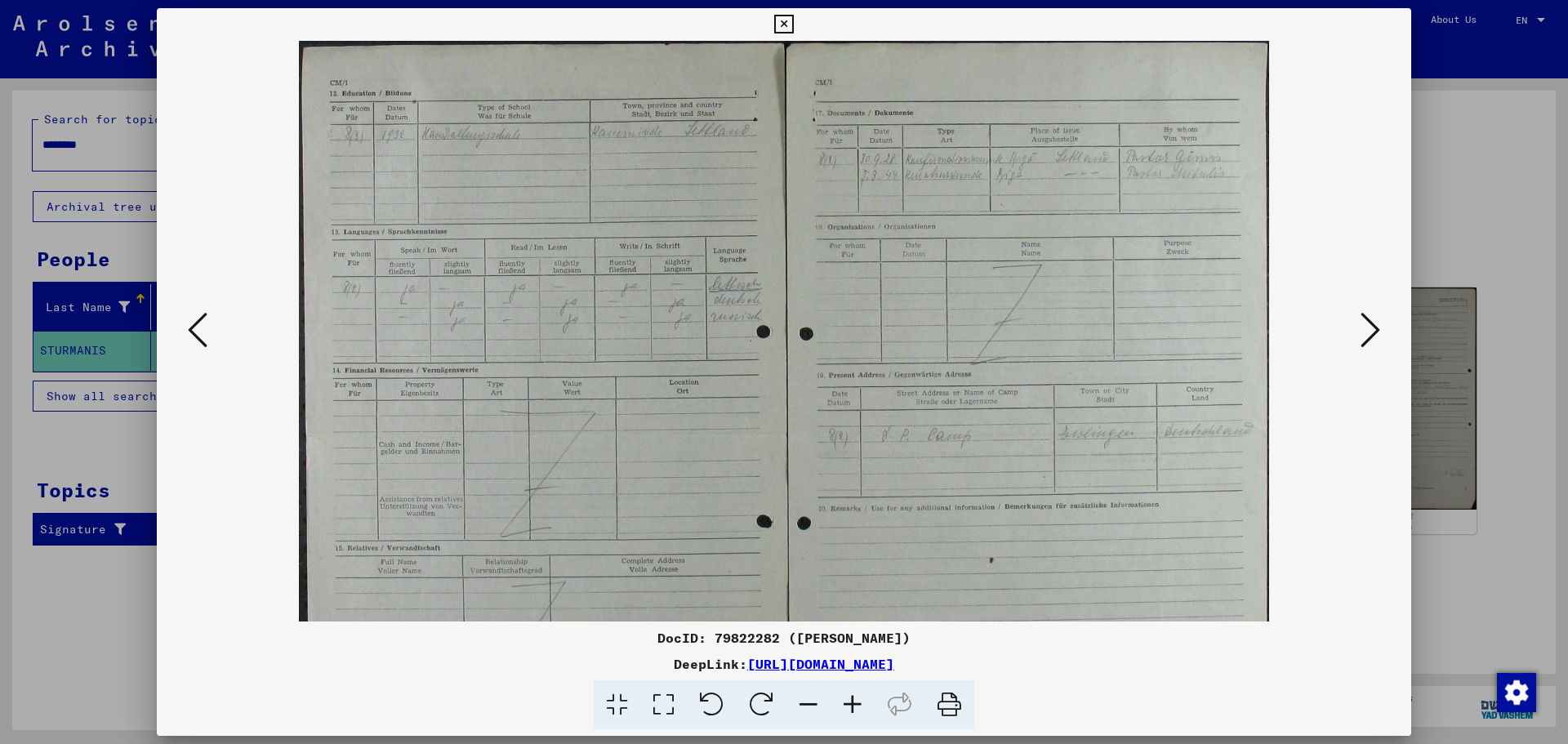
click at [854, 703] on icon at bounding box center [852, 706] width 44 height 50
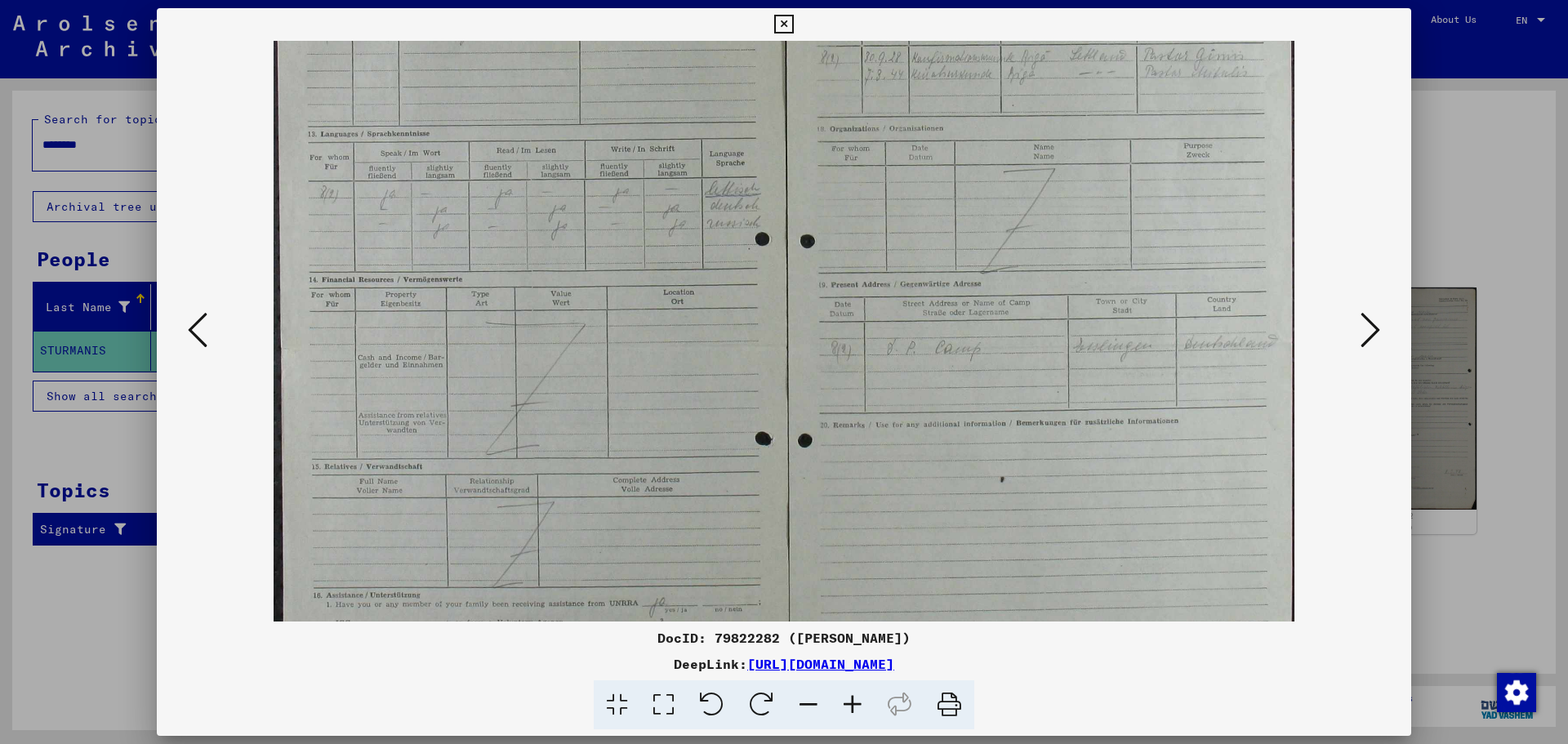
scroll to position [245, 0]
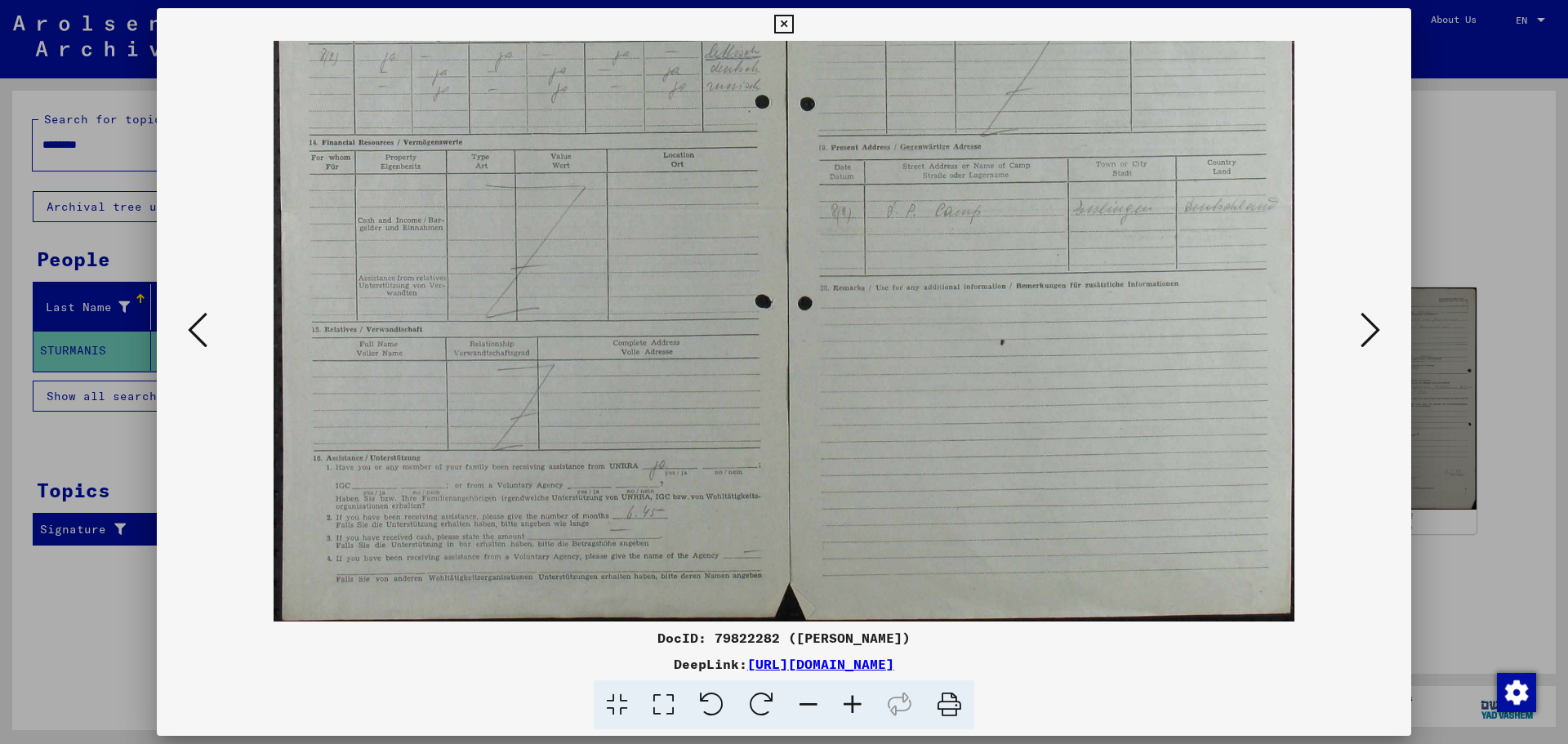
drag, startPoint x: 1155, startPoint y: 484, endPoint x: 1184, endPoint y: 134, distance: 351.2
click at [1184, 134] on img at bounding box center [784, 209] width 1021 height 826
click at [1379, 330] on icon at bounding box center [1371, 330] width 20 height 39
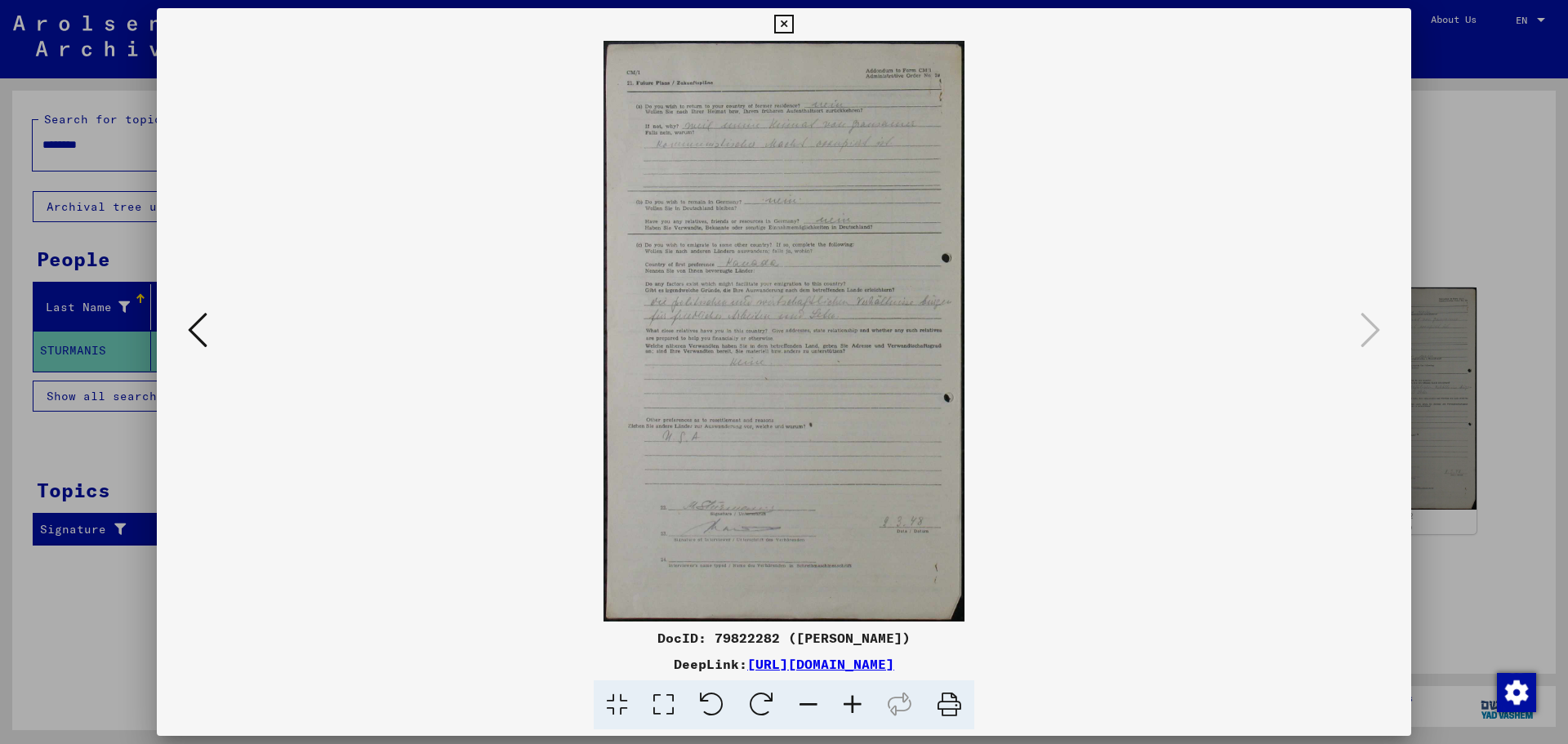
click at [854, 703] on icon at bounding box center [852, 706] width 44 height 50
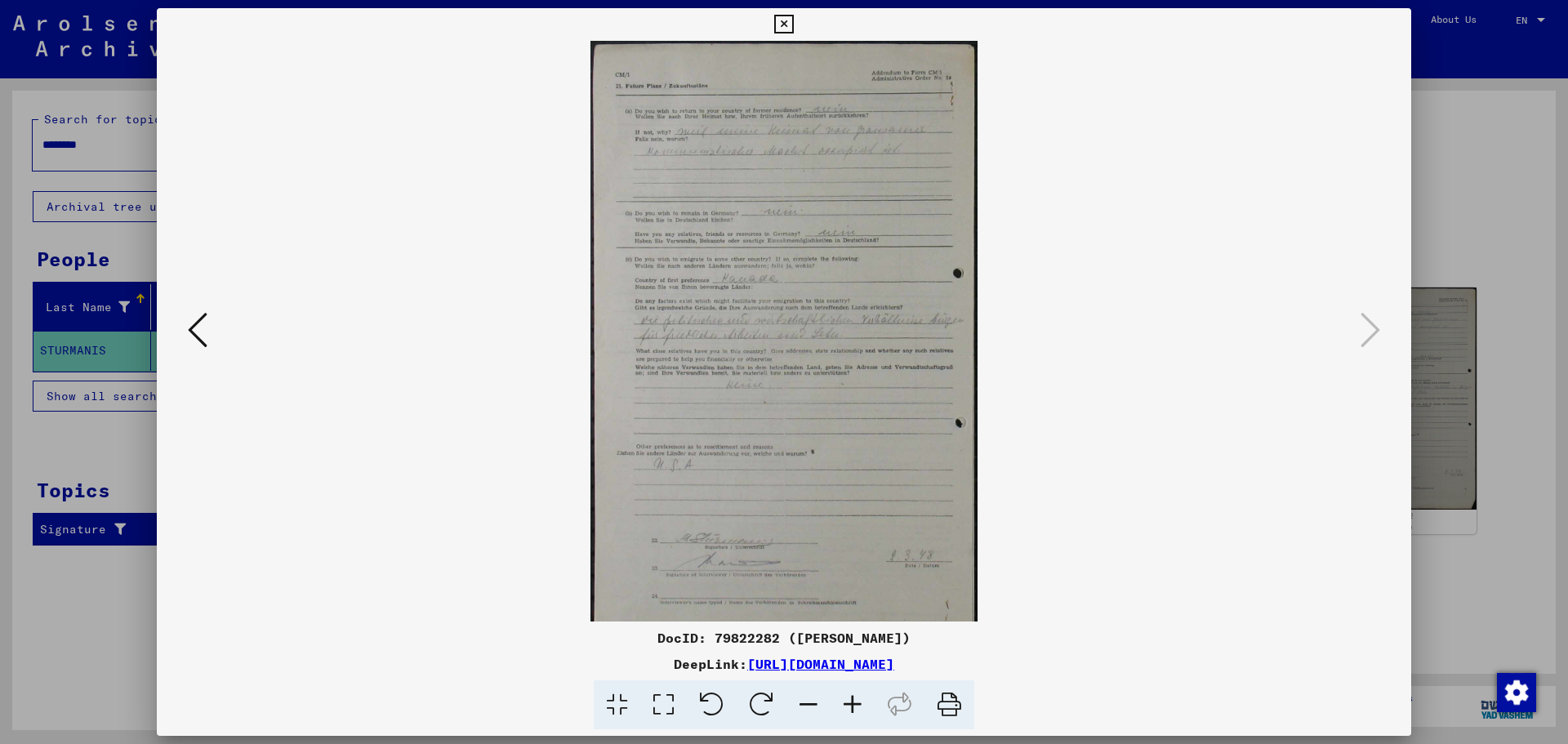
click at [854, 703] on icon at bounding box center [852, 706] width 44 height 50
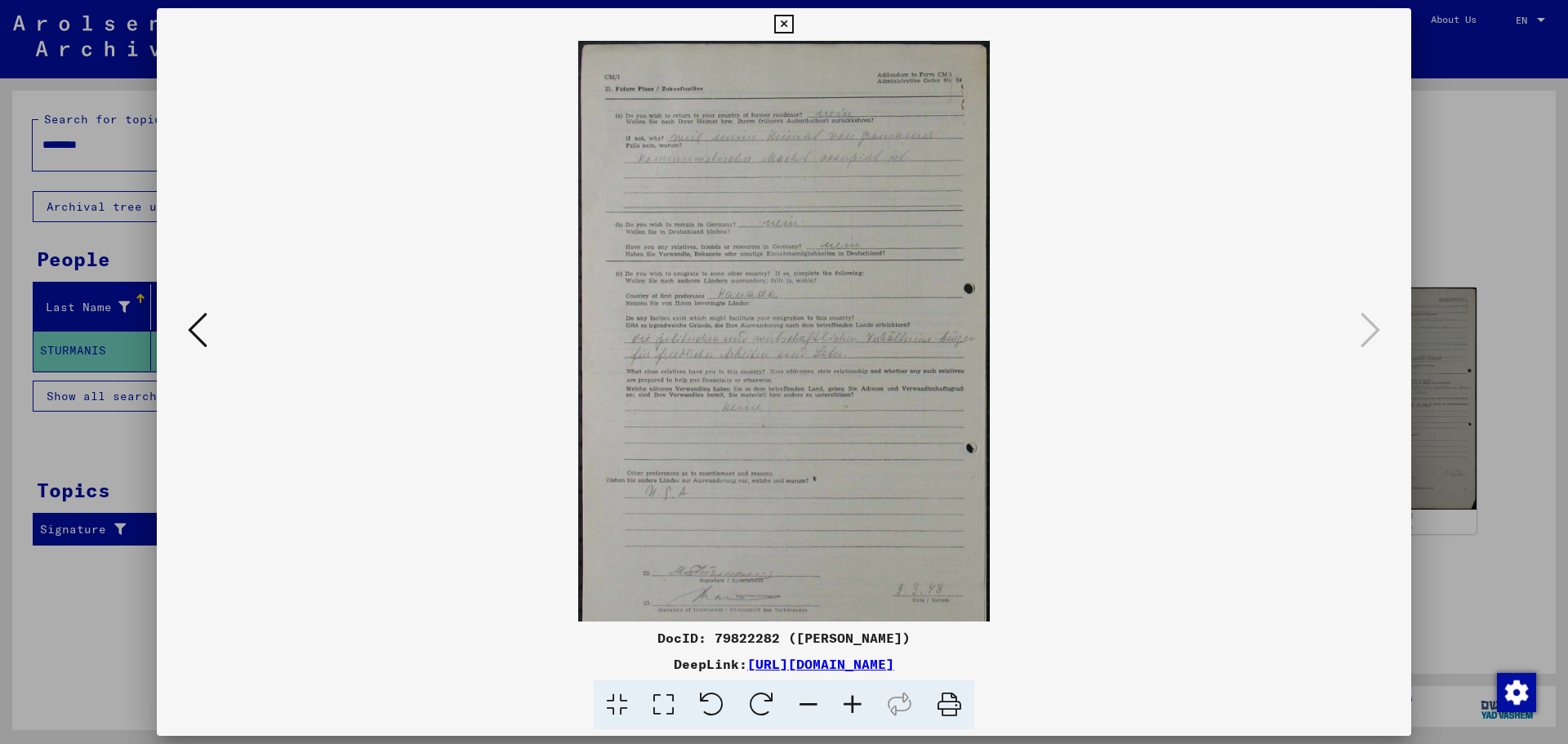
click at [854, 703] on icon at bounding box center [852, 706] width 44 height 50
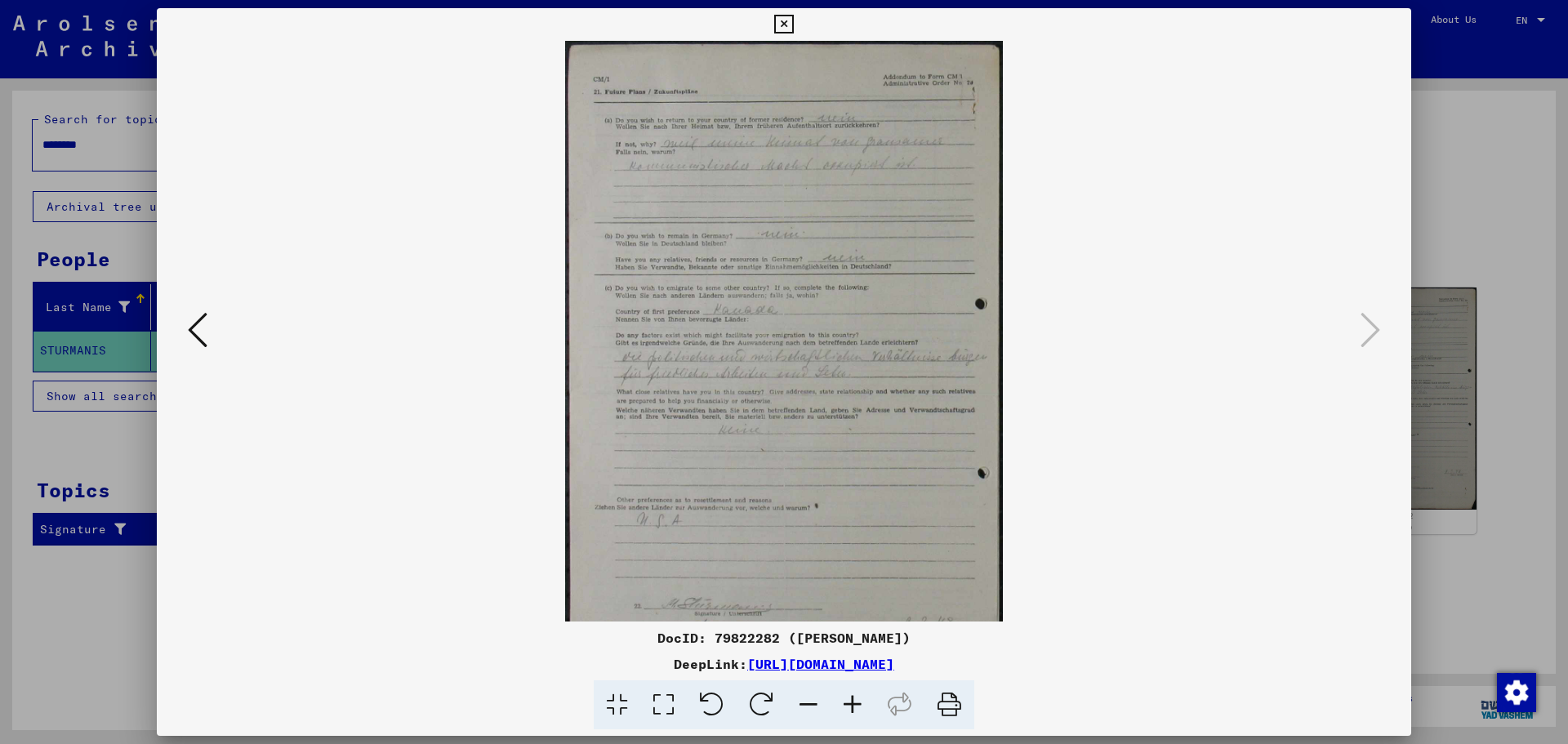
click at [854, 703] on icon at bounding box center [852, 706] width 44 height 50
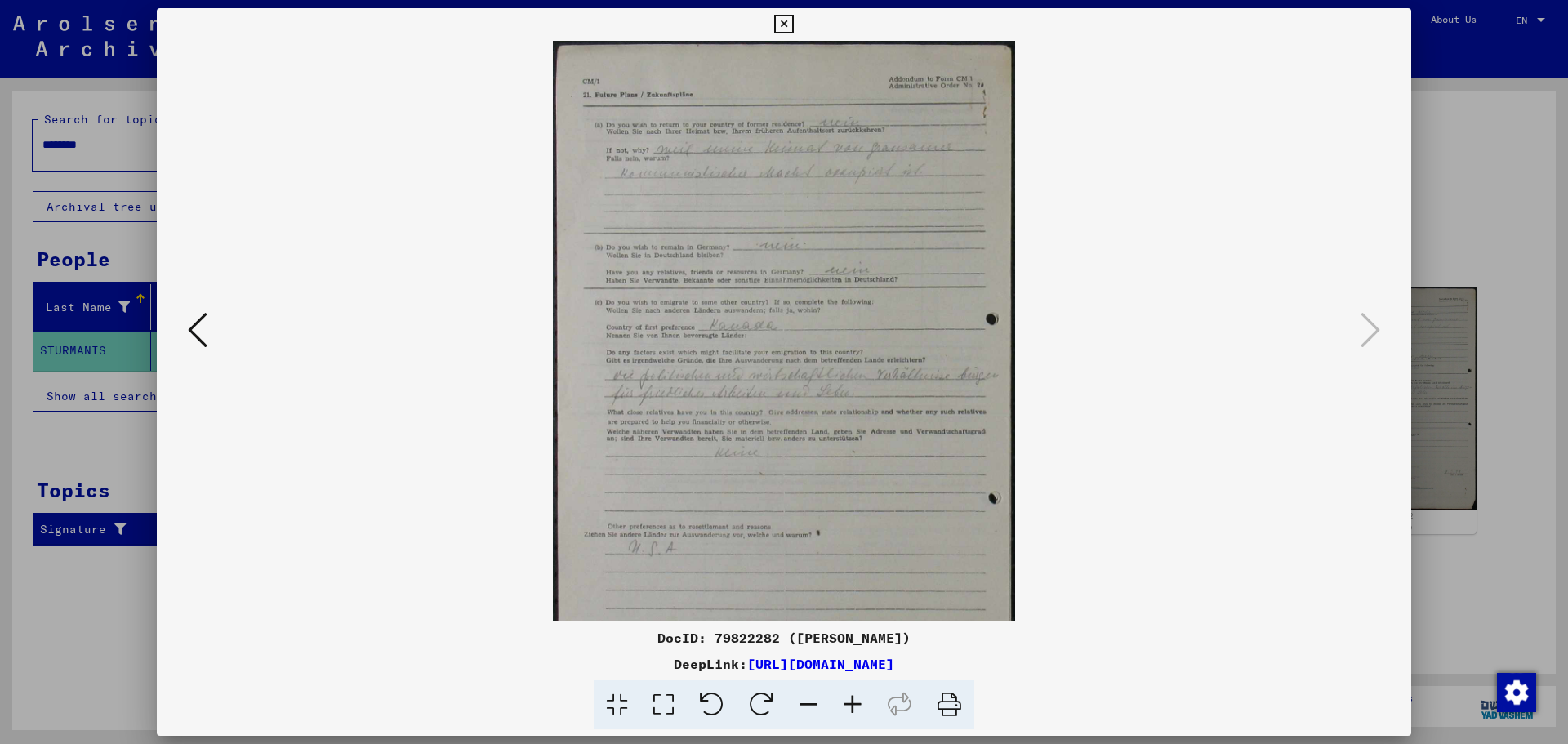
click at [854, 703] on icon at bounding box center [852, 706] width 44 height 50
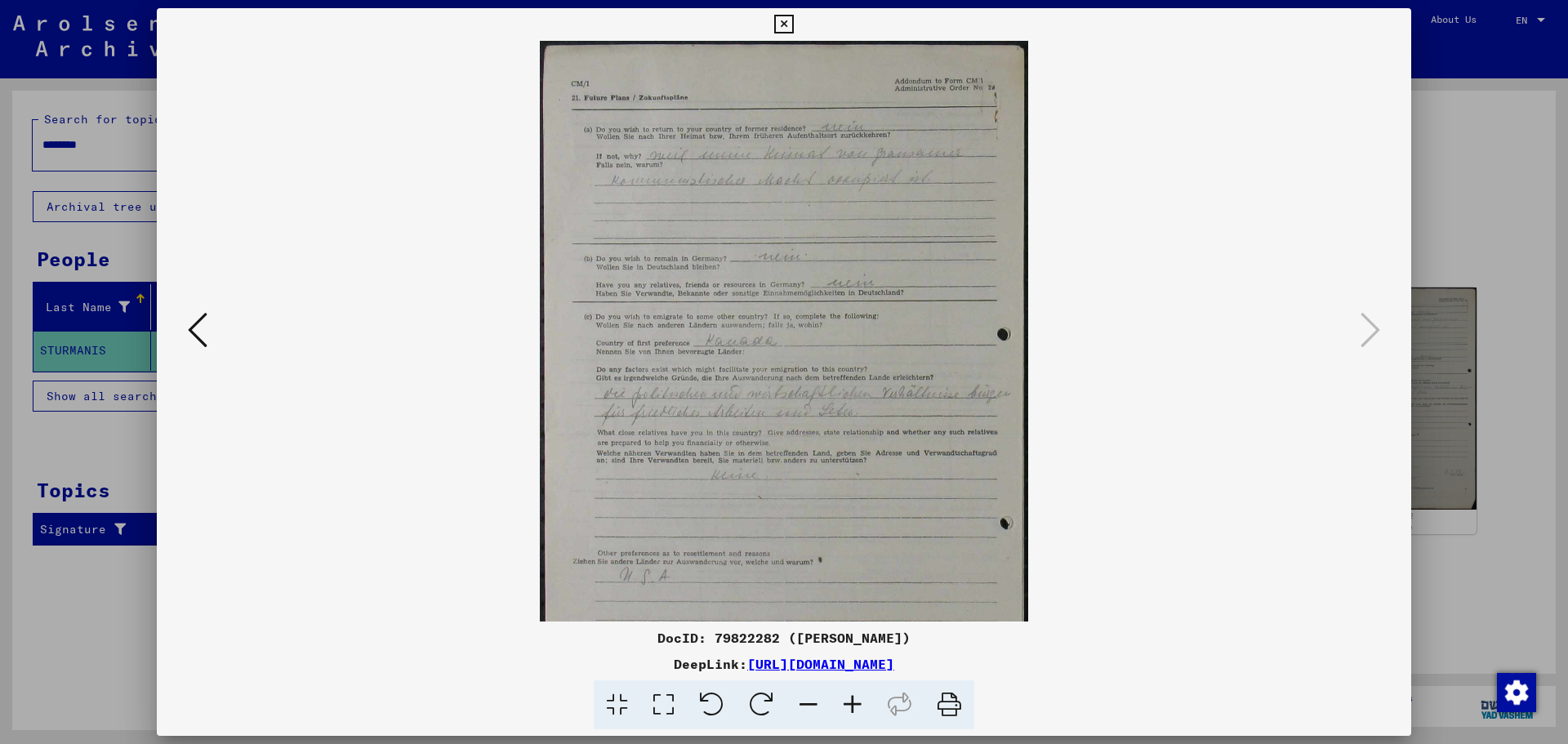
click at [858, 707] on icon at bounding box center [852, 706] width 44 height 50
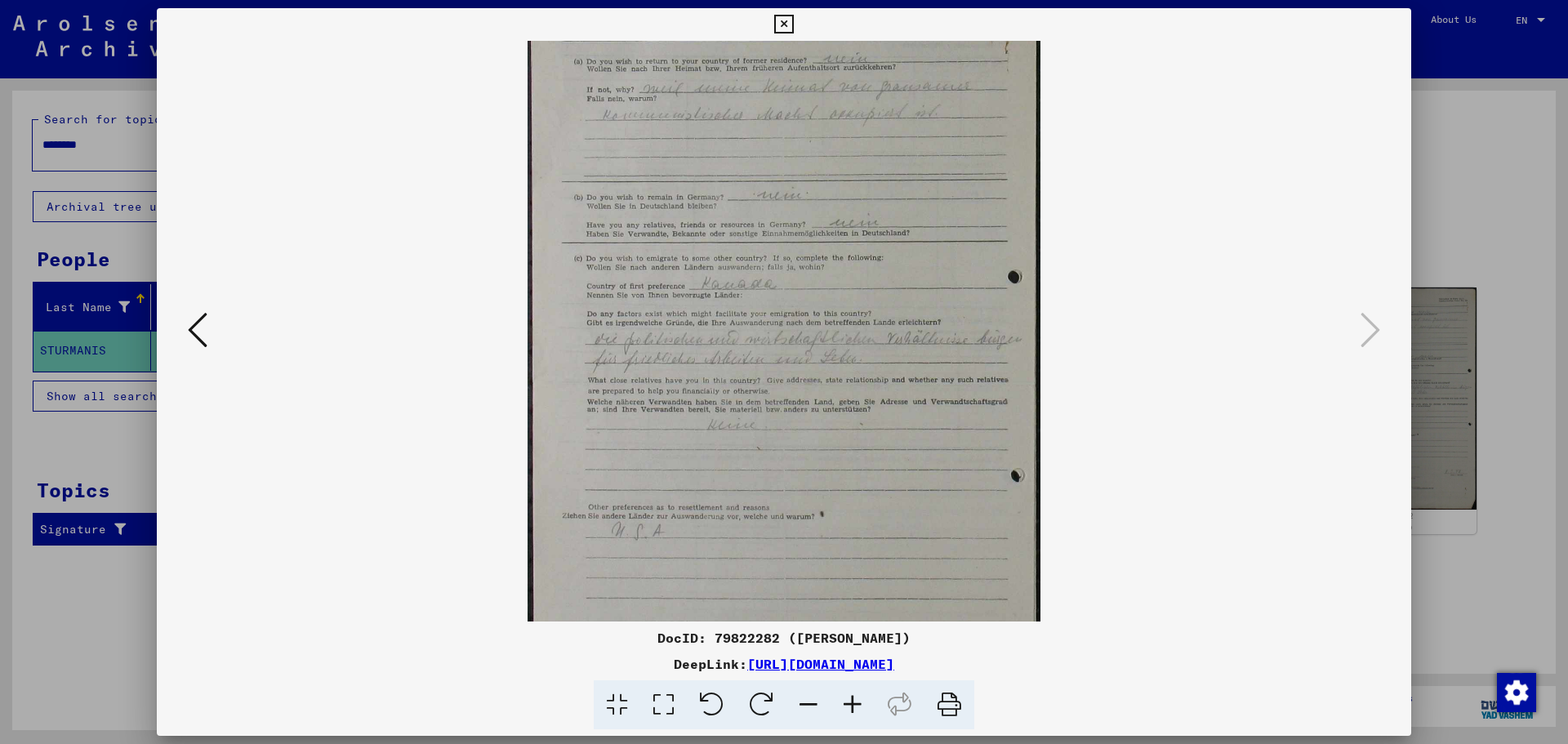
scroll to position [245, 0]
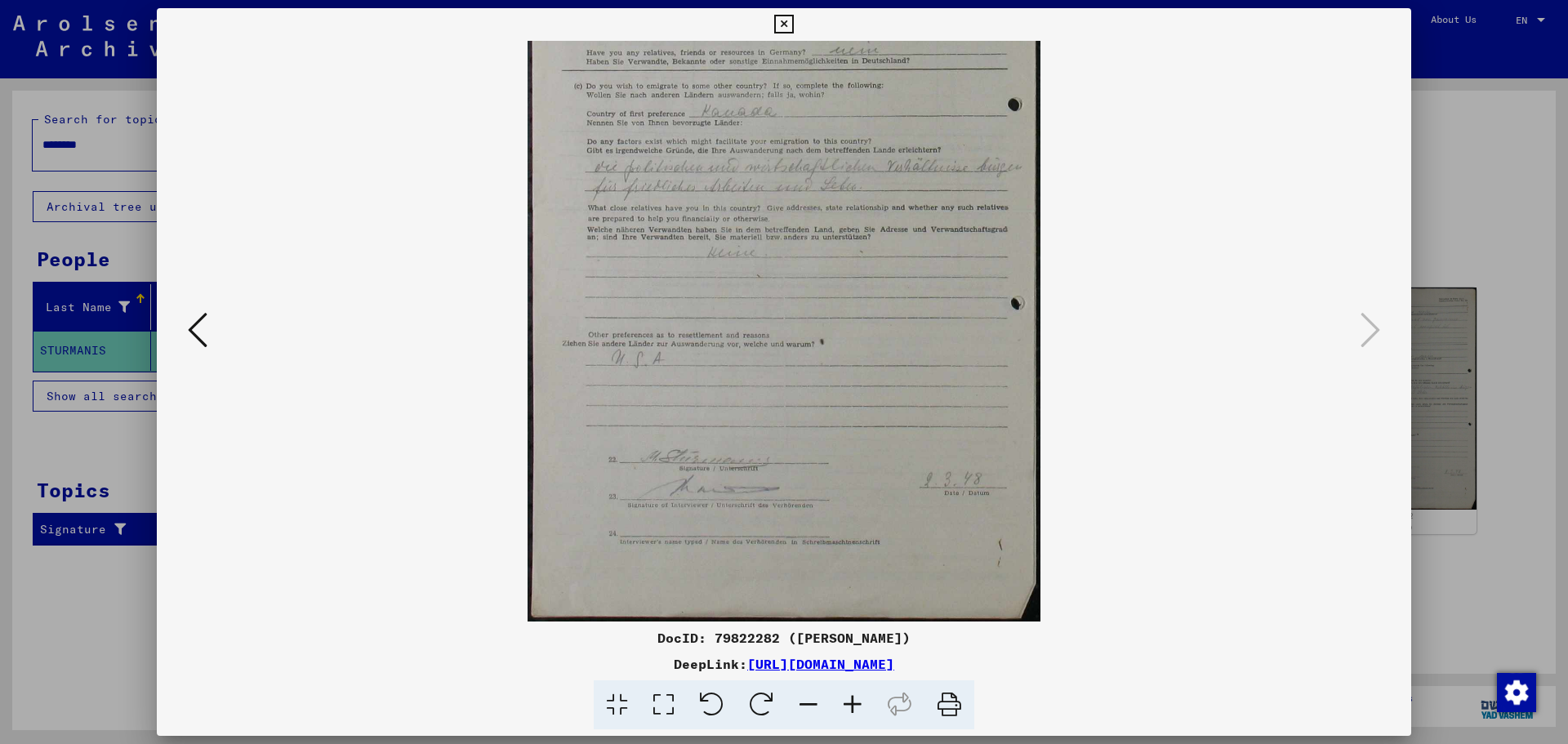
drag, startPoint x: 891, startPoint y: 462, endPoint x: 919, endPoint y: 197, distance: 266.5
click at [919, 197] on img at bounding box center [785, 209] width 514 height 826
click at [191, 335] on icon at bounding box center [198, 330] width 20 height 39
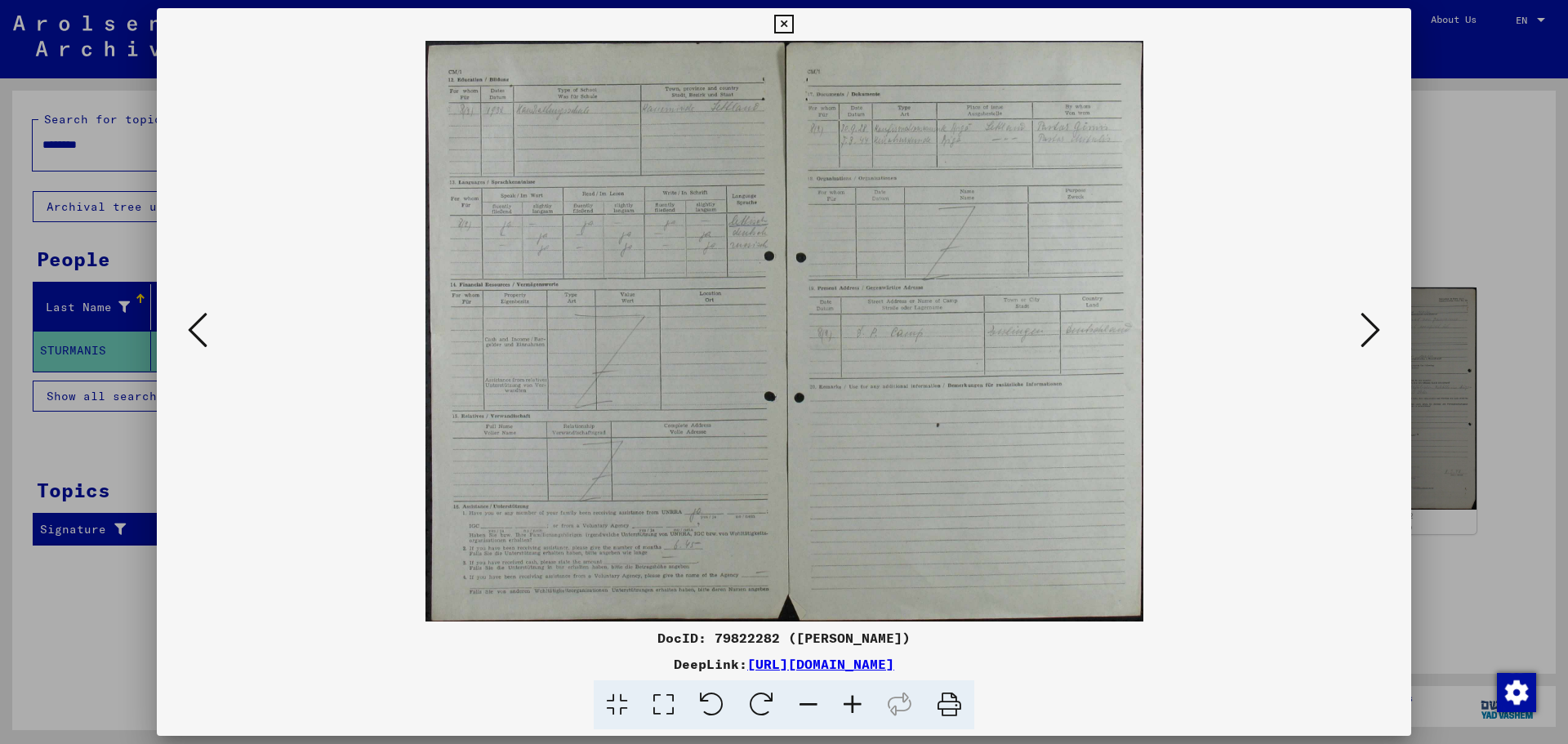
scroll to position [0, 0]
click at [1374, 327] on icon at bounding box center [1371, 330] width 20 height 39
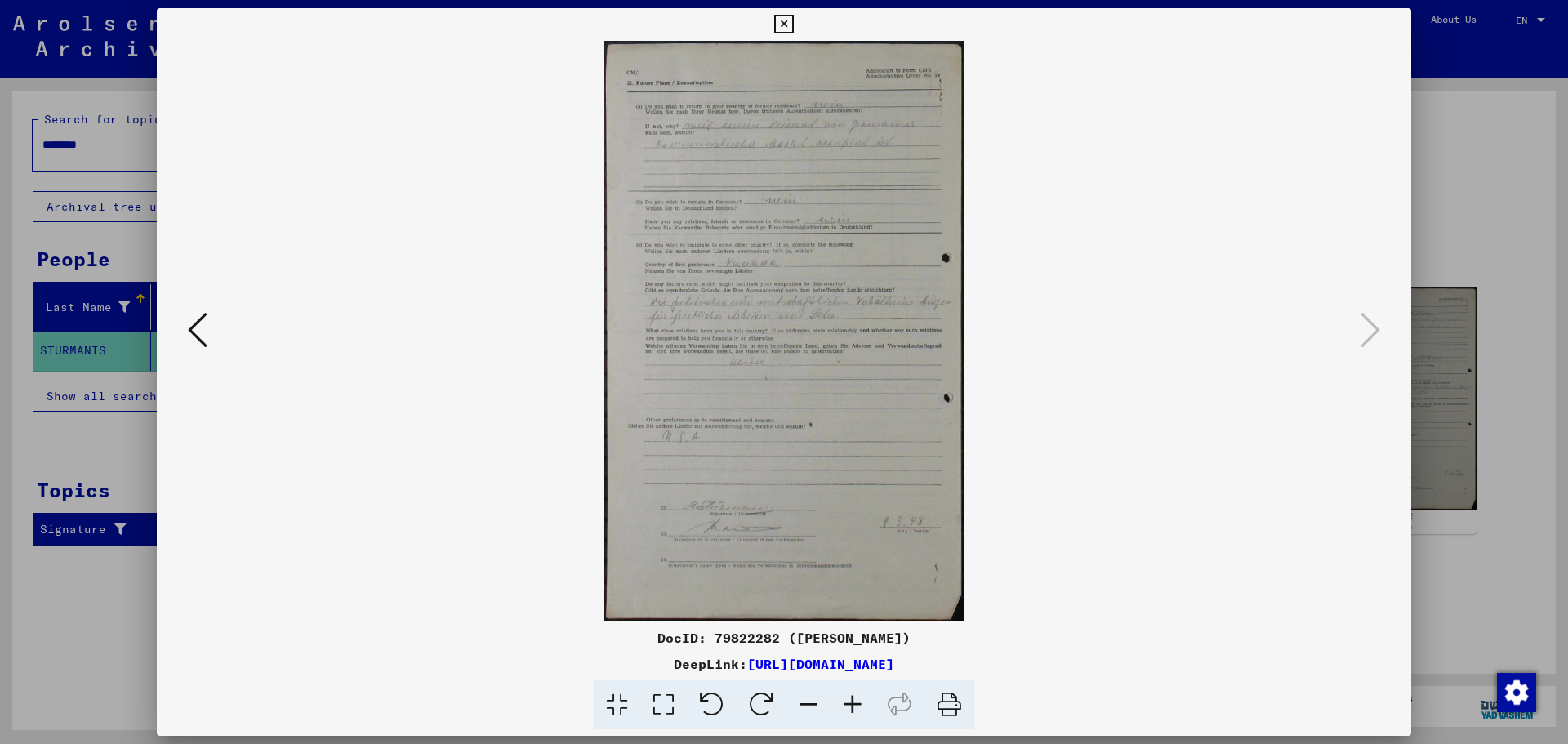
click at [786, 21] on icon at bounding box center [783, 24] width 19 height 20
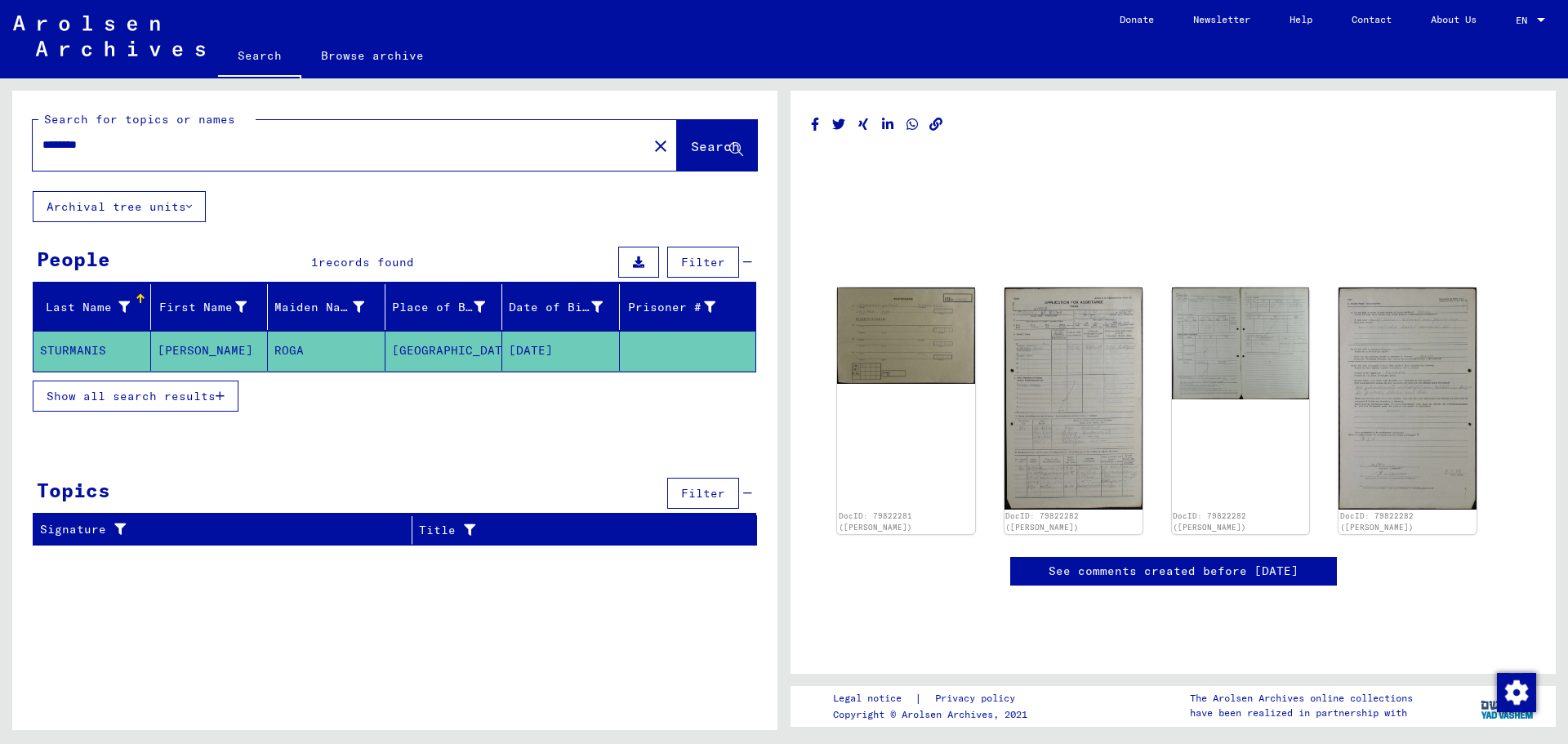
click at [257, 54] on link "Search" at bounding box center [260, 57] width 83 height 43
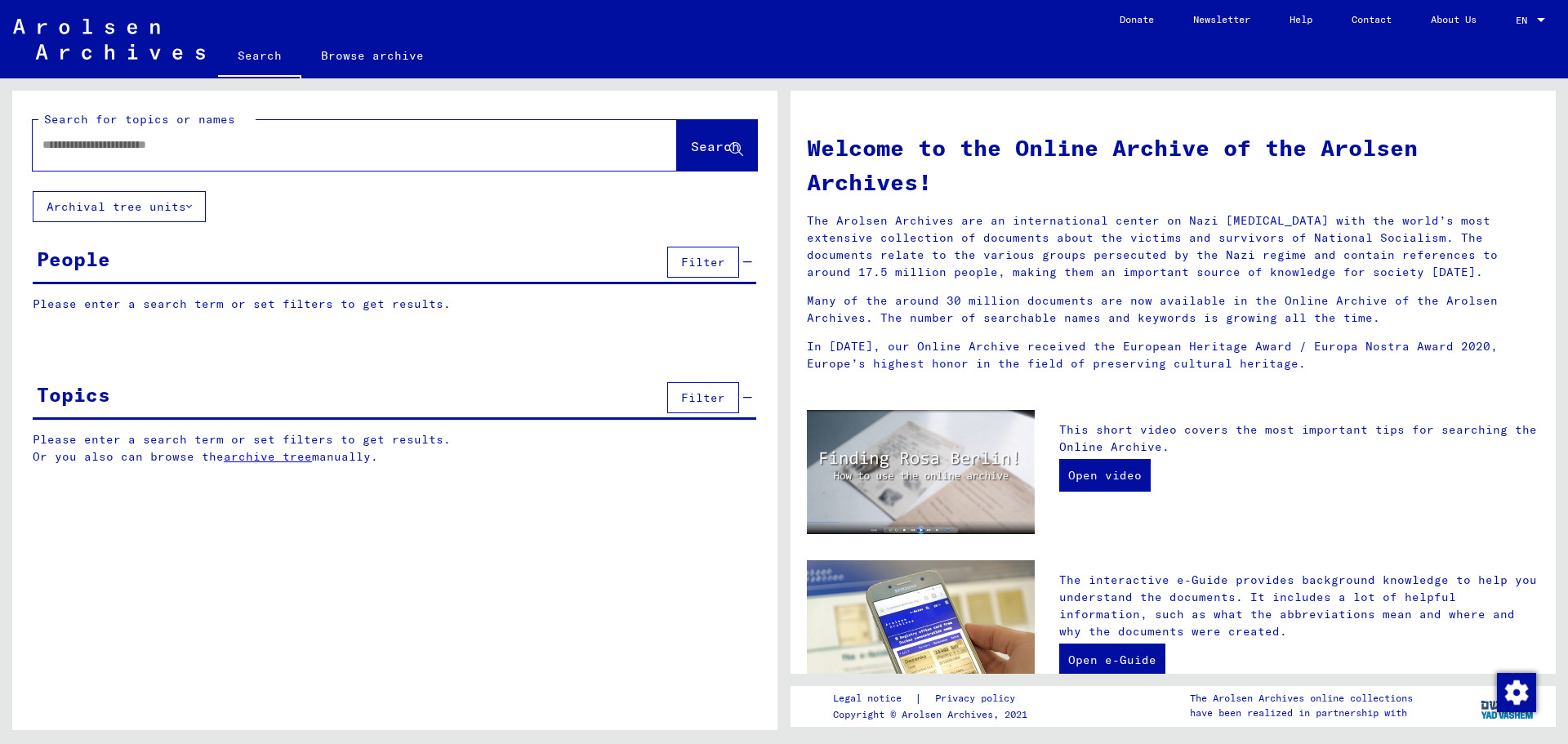
click at [77, 257] on div "People" at bounding box center [73, 259] width 73 height 29
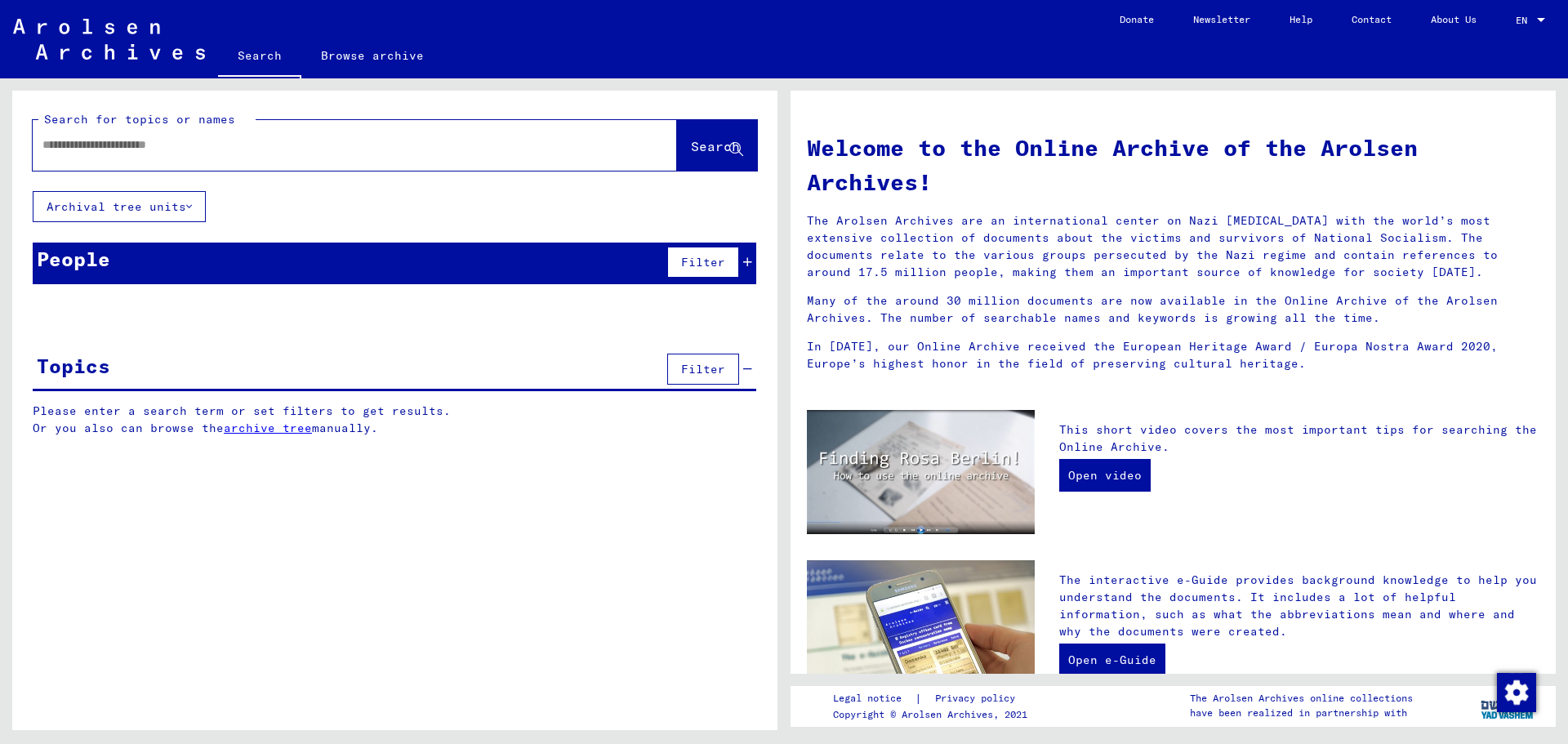
click at [83, 260] on div "People" at bounding box center [73, 259] width 73 height 29
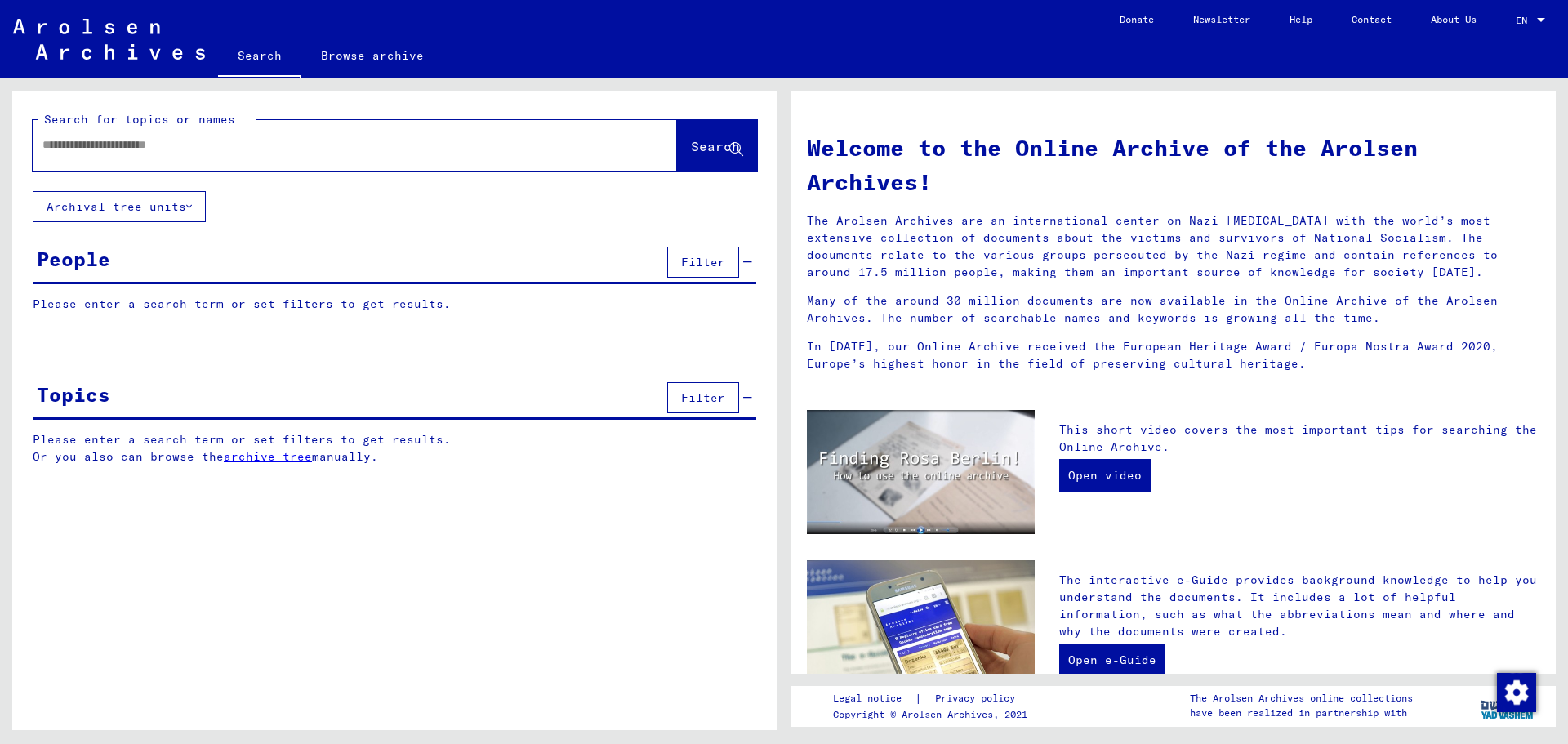
click at [376, 150] on input "text" at bounding box center [335, 145] width 586 height 17
click at [714, 151] on span "Search" at bounding box center [715, 146] width 49 height 16
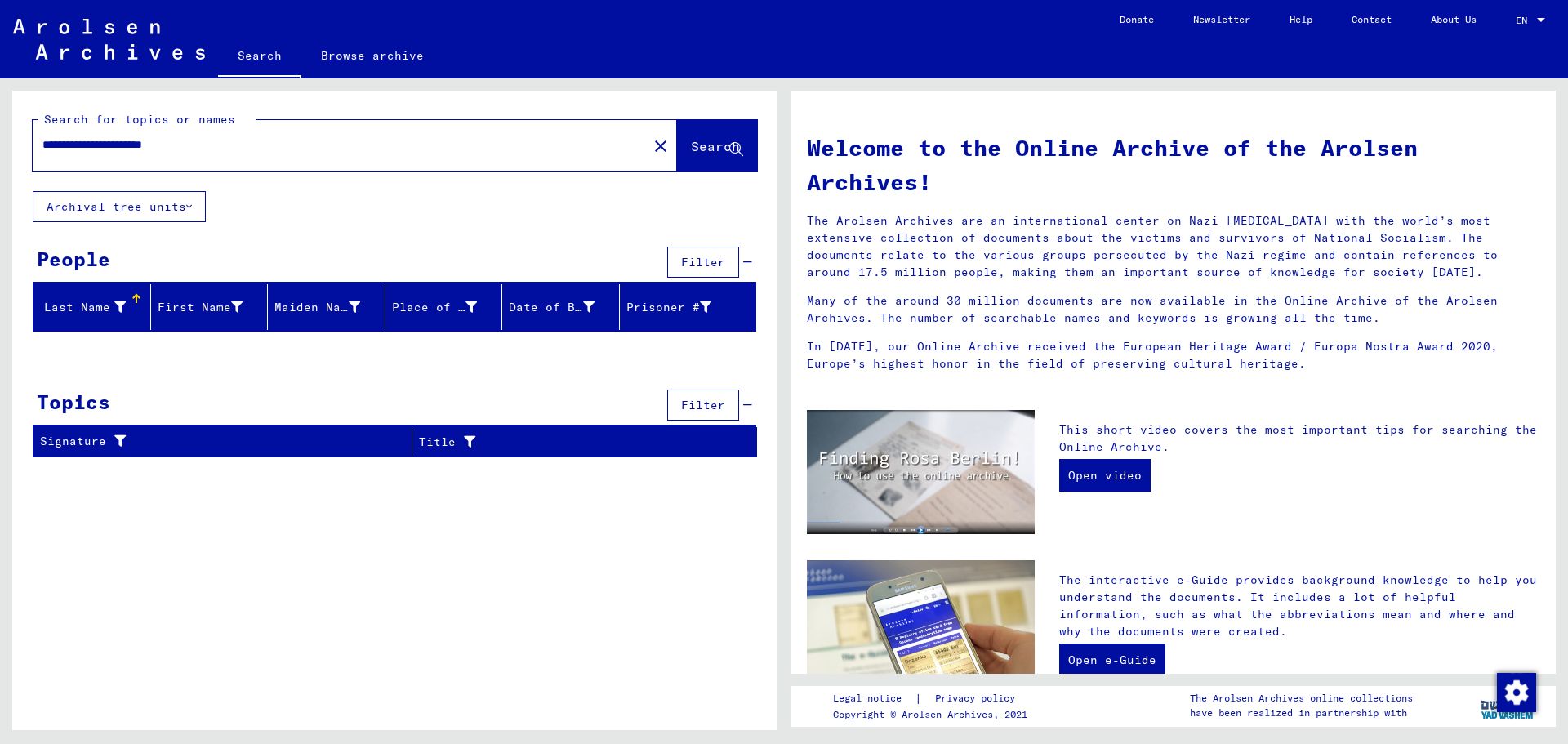
click at [157, 144] on input "**********" at bounding box center [335, 145] width 586 height 17
type input "**********"
click at [691, 146] on span "Search" at bounding box center [715, 146] width 49 height 16
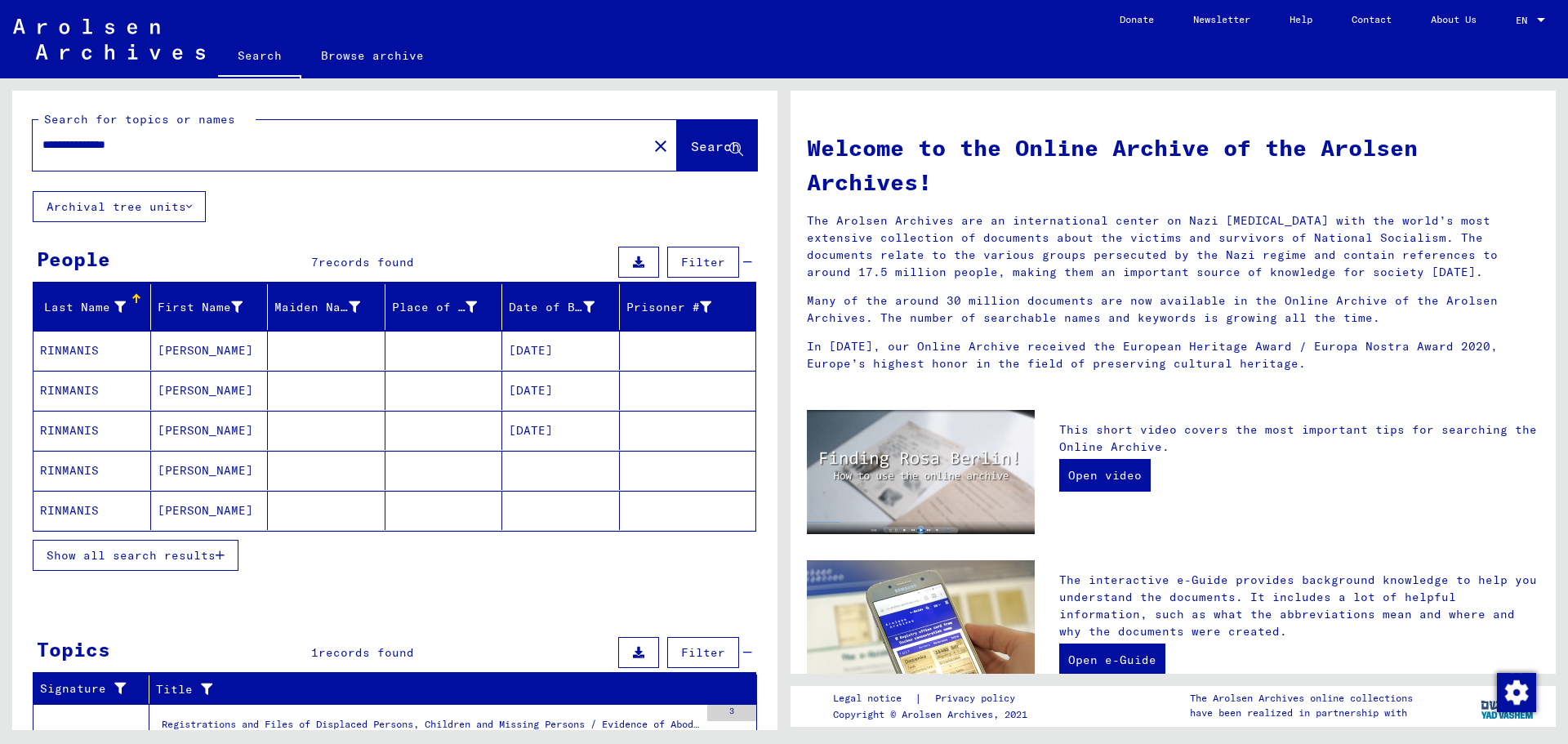
click at [59, 351] on mat-cell "RINMANIS" at bounding box center [93, 351] width 118 height 39
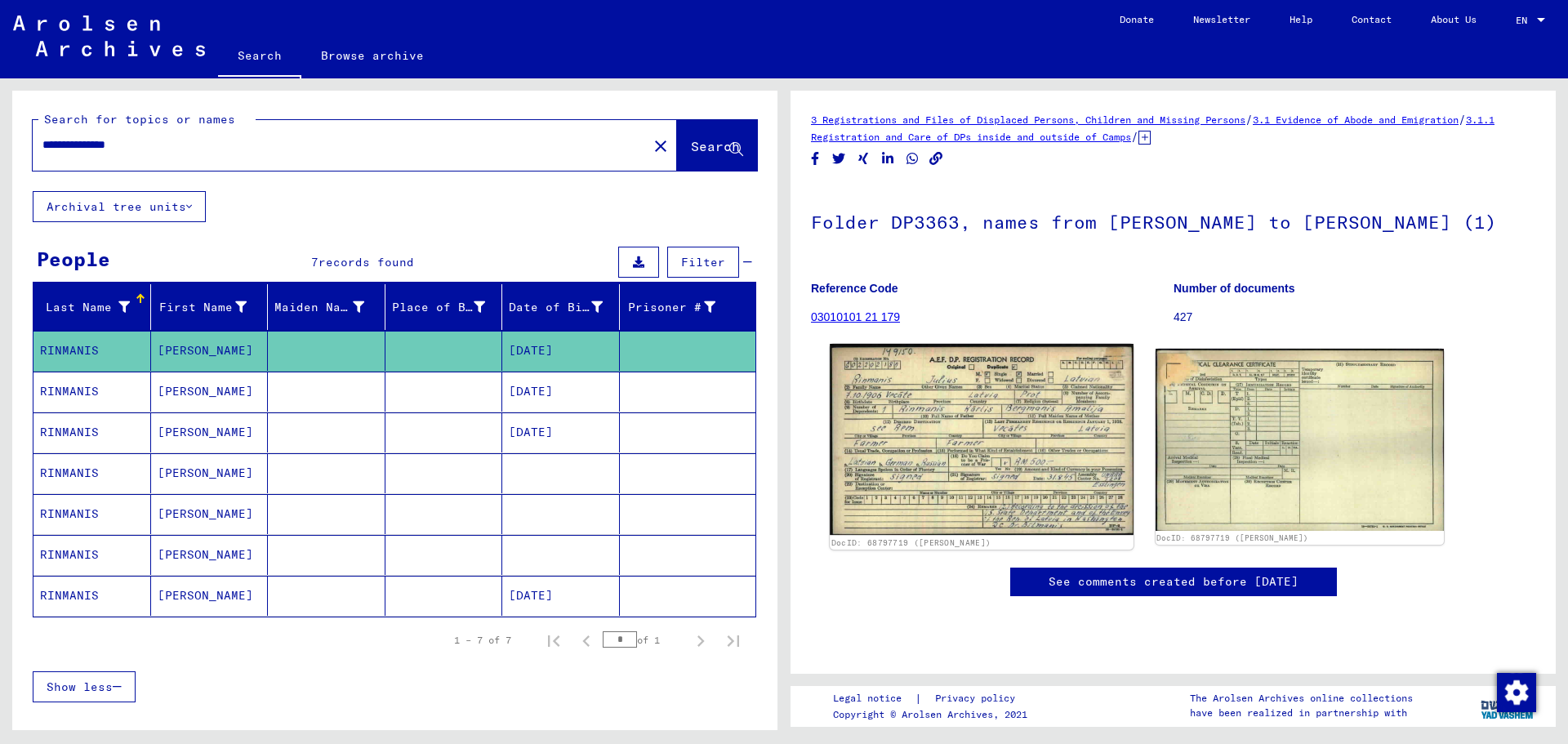
click at [943, 428] on img at bounding box center [981, 440] width 303 height 191
